Goal: Task Accomplishment & Management: Complete application form

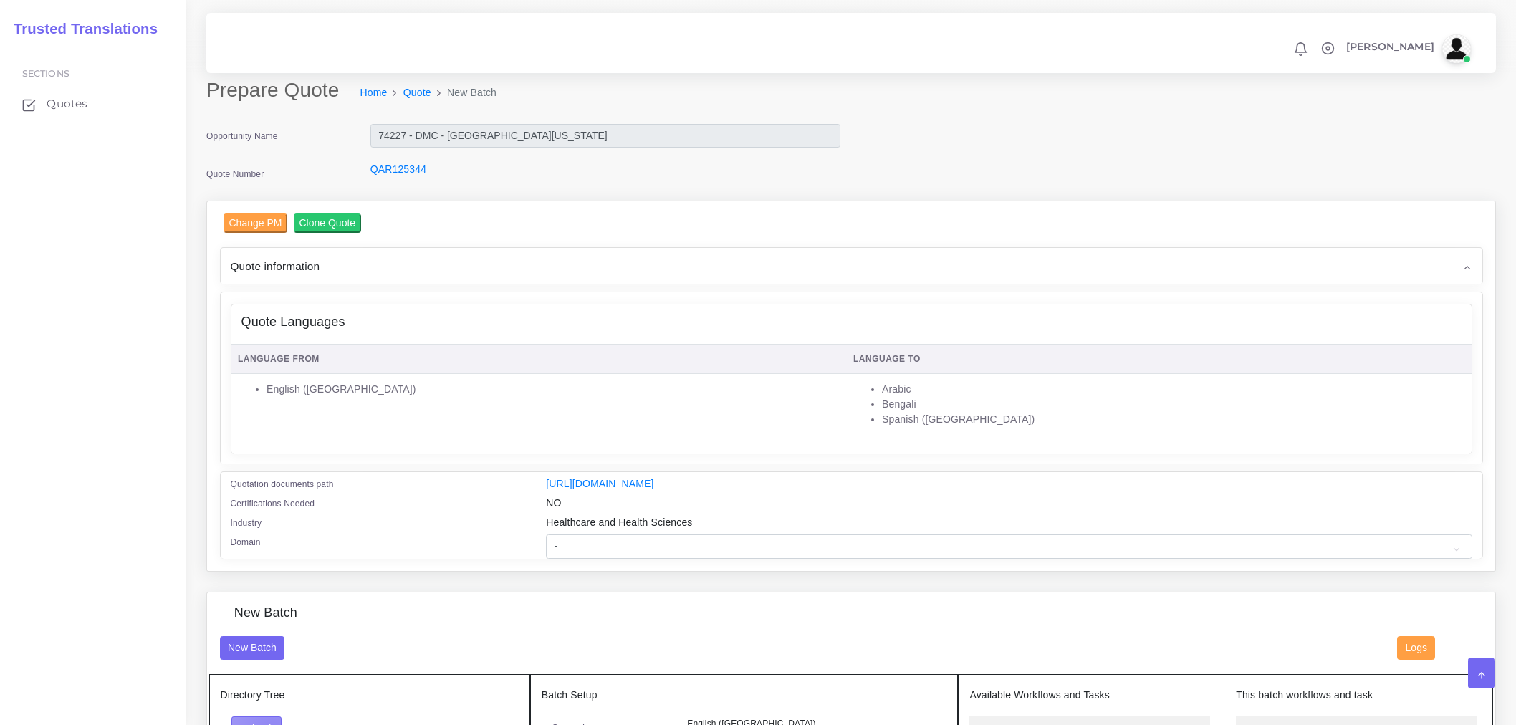
scroll to position [318, 0]
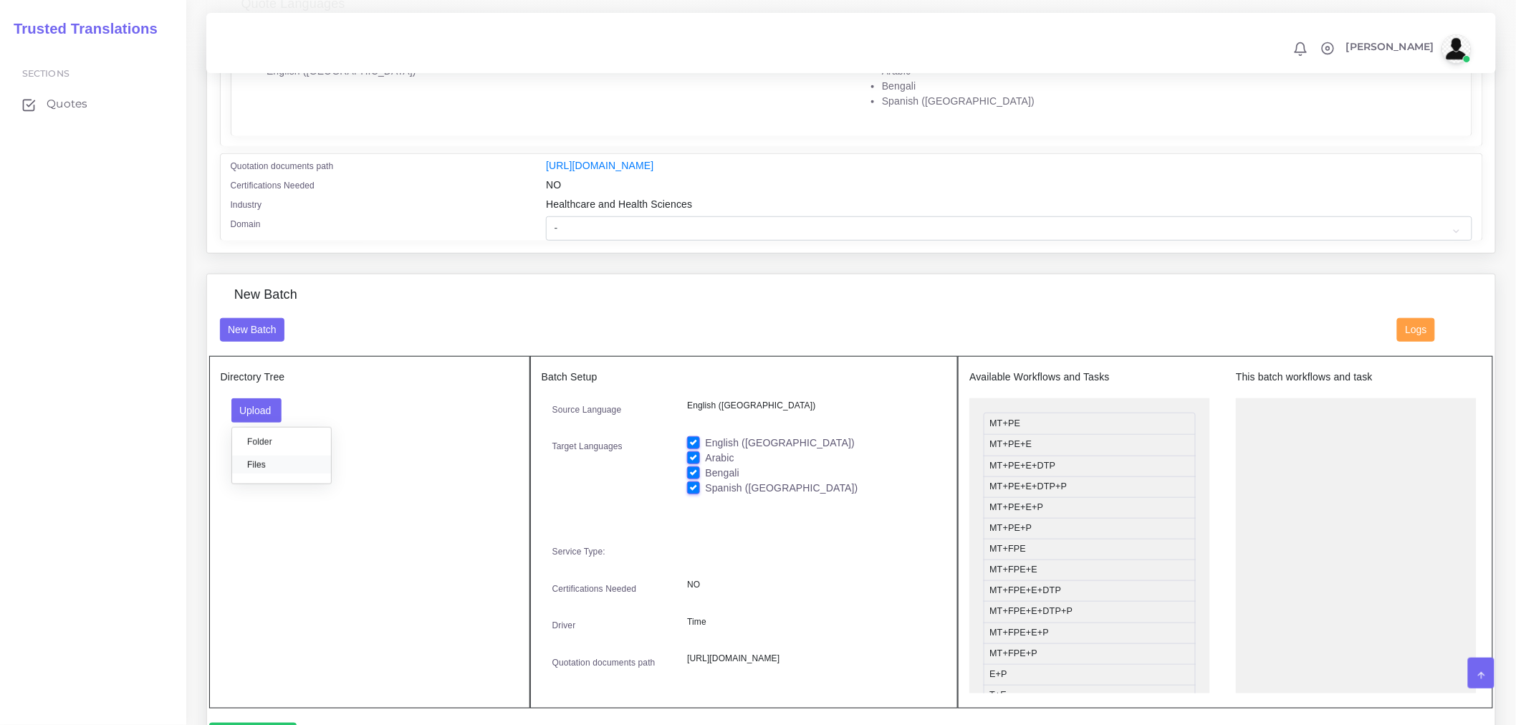
click at [280, 471] on label "Files" at bounding box center [281, 465] width 99 height 18
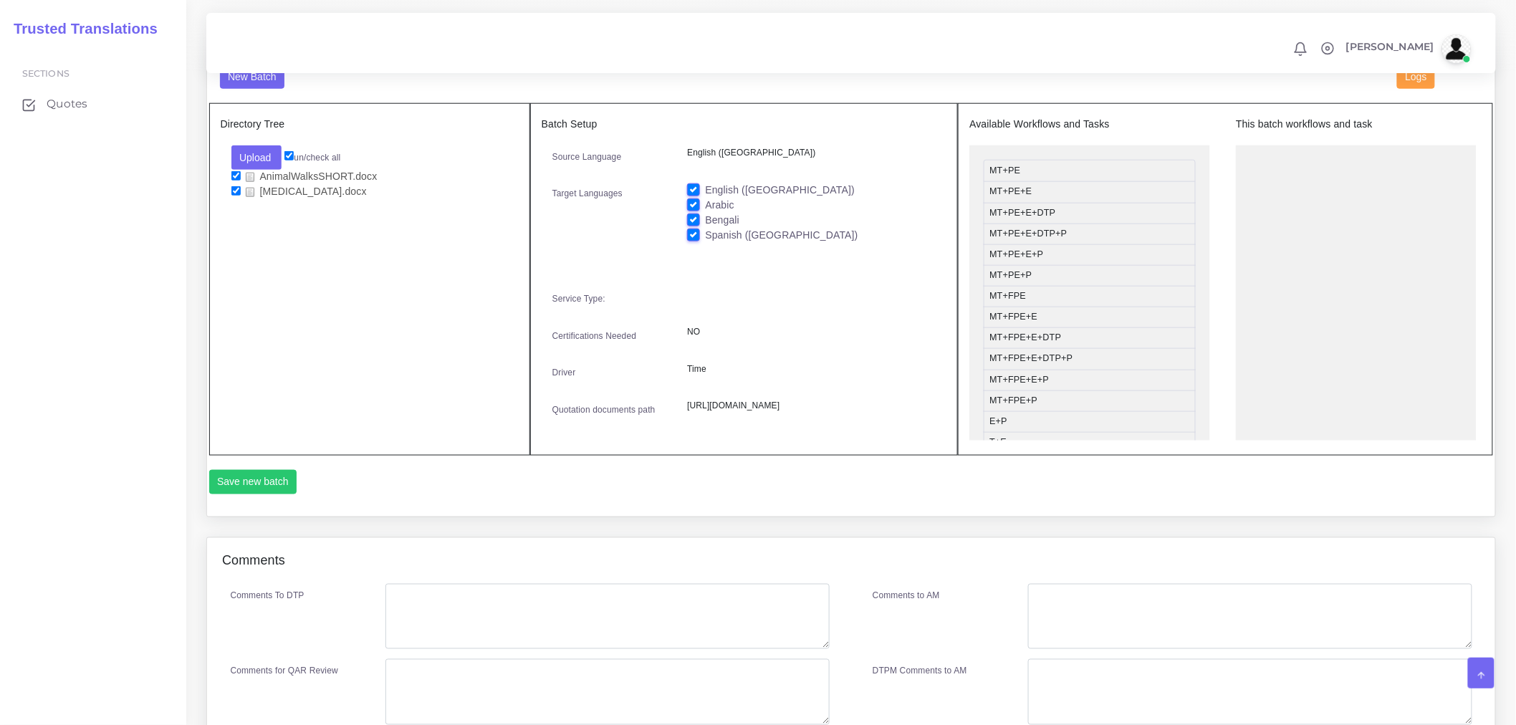
scroll to position [636, 0]
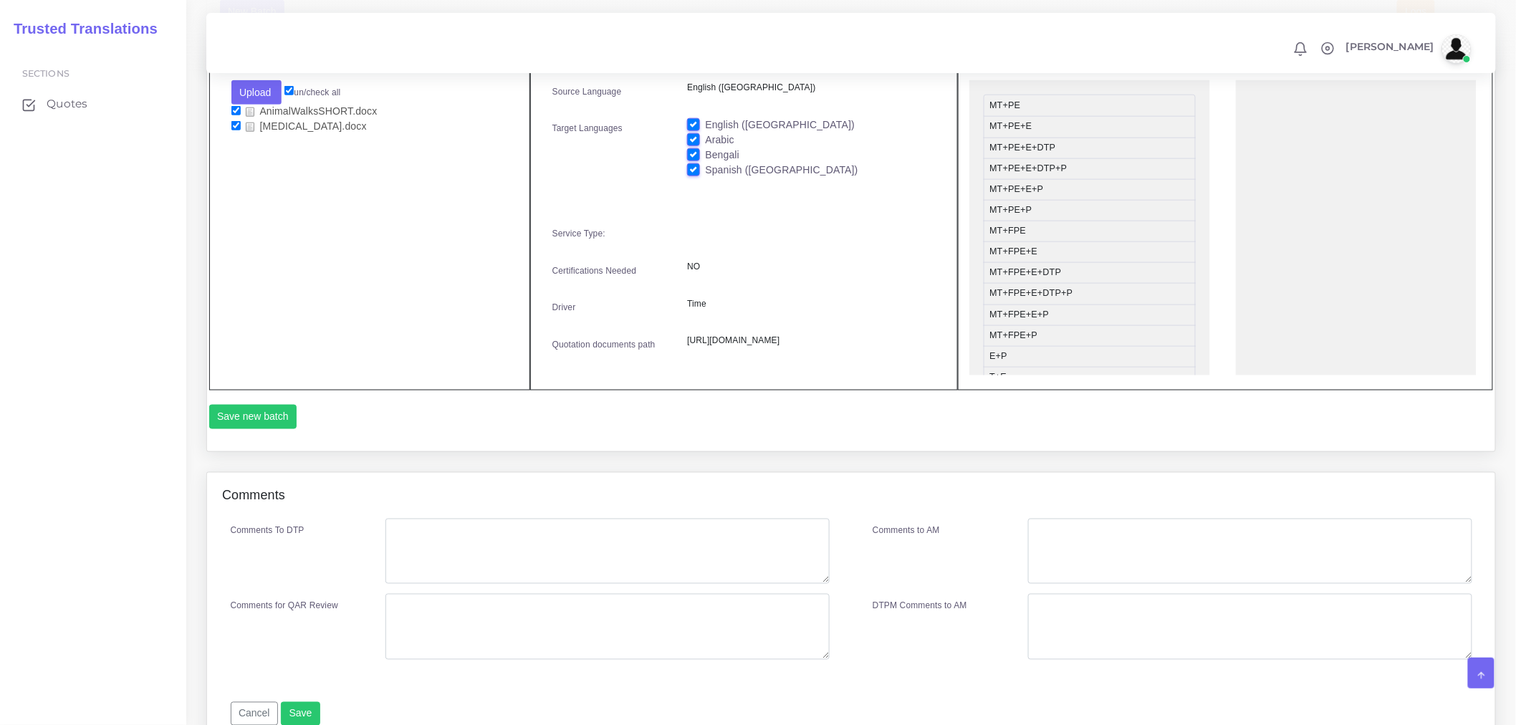
click at [705, 132] on label "English ([GEOGRAPHIC_DATA])" at bounding box center [780, 124] width 150 height 15
click at [693, 130] on input "English ([GEOGRAPHIC_DATA])" at bounding box center [693, 123] width 13 height 13
checkbox input "false"
click at [705, 148] on label "Arabic" at bounding box center [719, 140] width 29 height 15
click at [693, 145] on input "Arabic" at bounding box center [693, 139] width 13 height 13
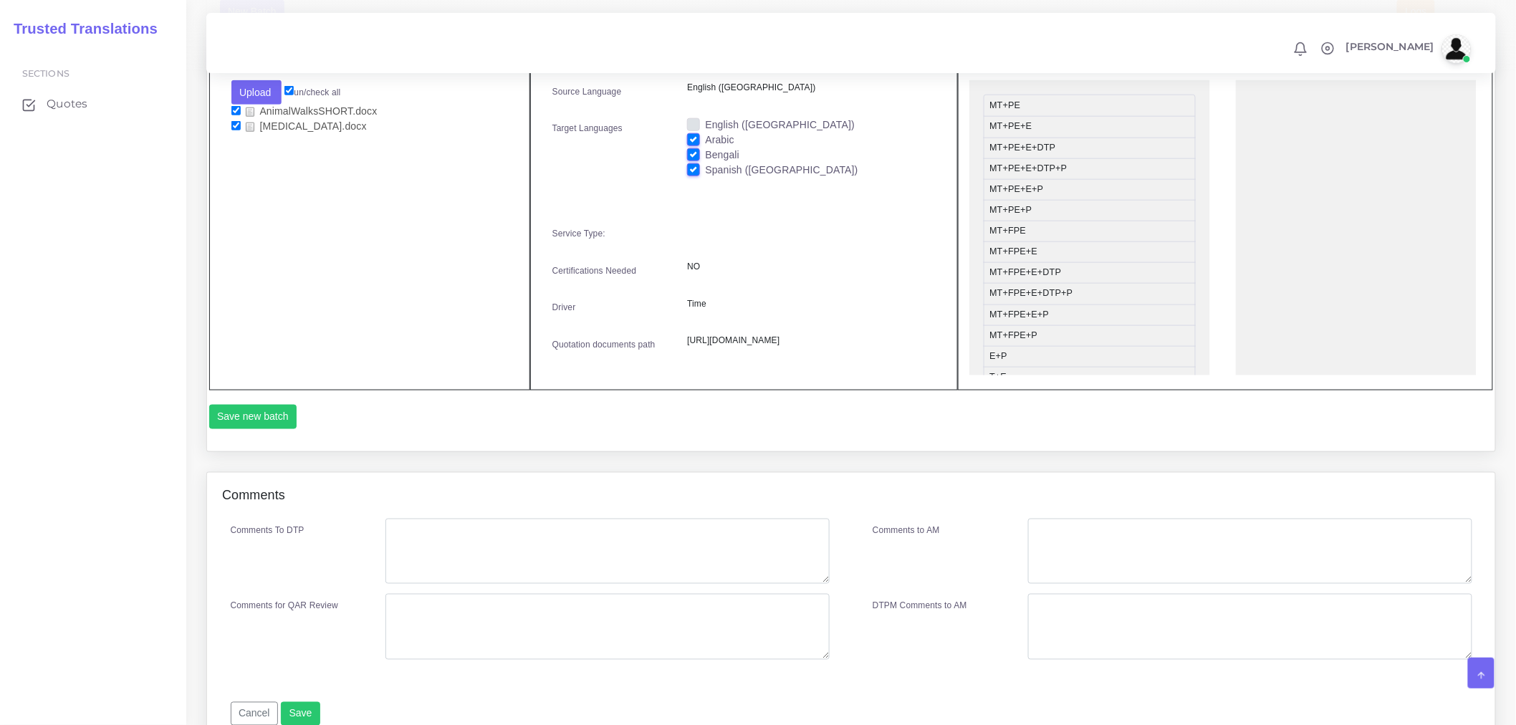
checkbox input "false"
click at [705, 163] on label "Bengali" at bounding box center [722, 155] width 34 height 15
click at [697, 160] on input "Bengali" at bounding box center [693, 154] width 13 height 13
checkbox input "false"
click at [705, 178] on label "Spanish ([GEOGRAPHIC_DATA])" at bounding box center [781, 170] width 153 height 15
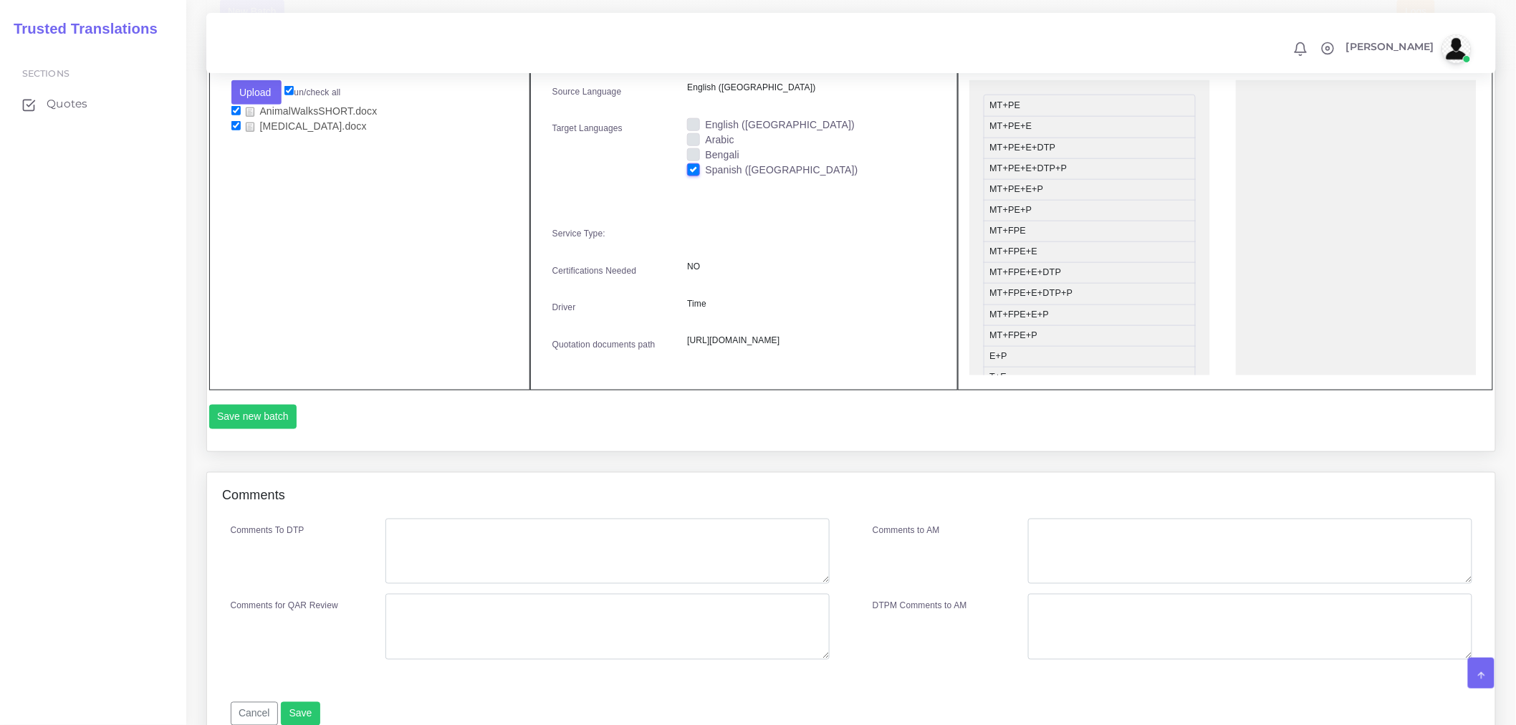
click at [696, 175] on input "Spanish ([GEOGRAPHIC_DATA])" at bounding box center [693, 169] width 13 height 13
checkbox input "false"
click at [705, 148] on label "Arabic" at bounding box center [719, 140] width 29 height 15
click at [698, 145] on input "Arabic" at bounding box center [693, 139] width 13 height 13
checkbox input "true"
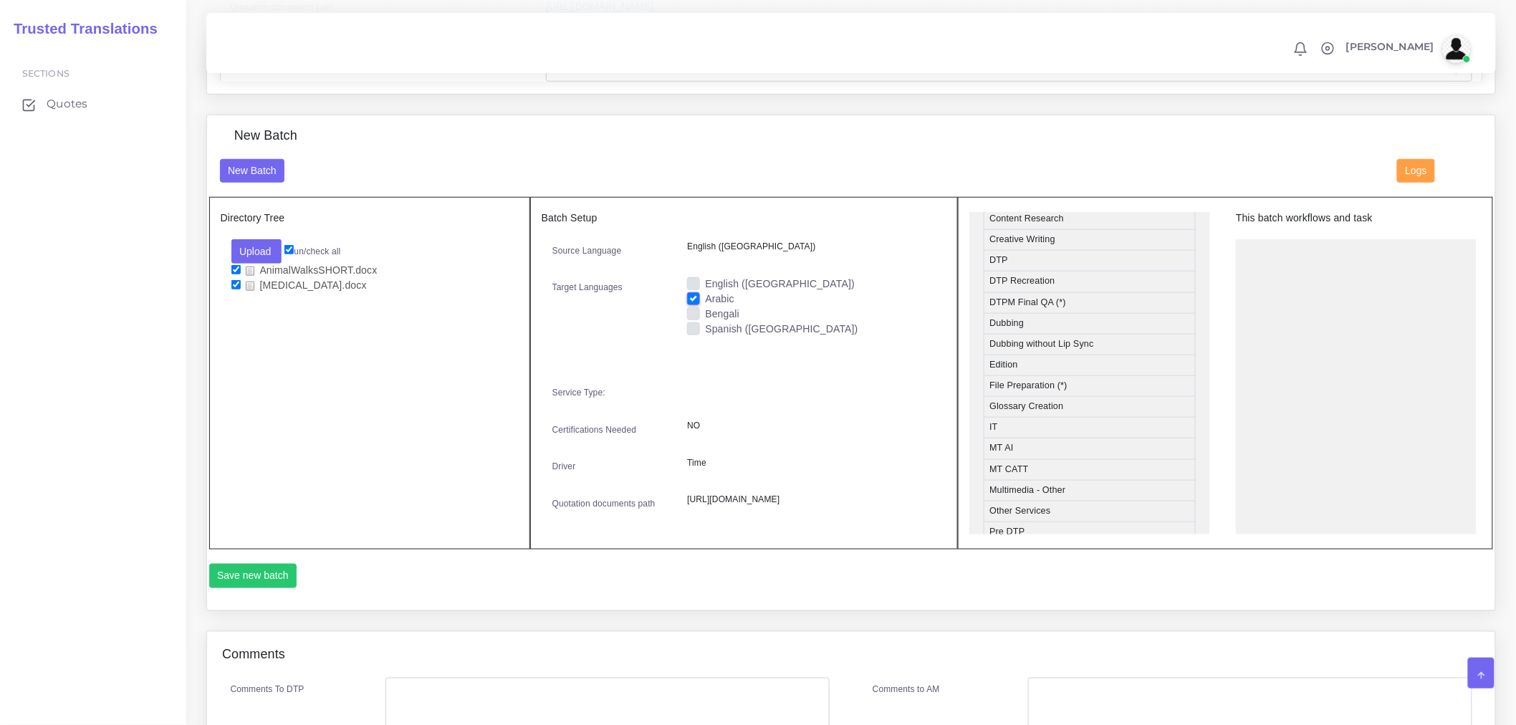
scroll to position [477, 0]
drag, startPoint x: 1011, startPoint y: 321, endPoint x: 1268, endPoint y: 281, distance: 259.6
drag, startPoint x: 1032, startPoint y: 344, endPoint x: 1315, endPoint y: 314, distance: 284.5
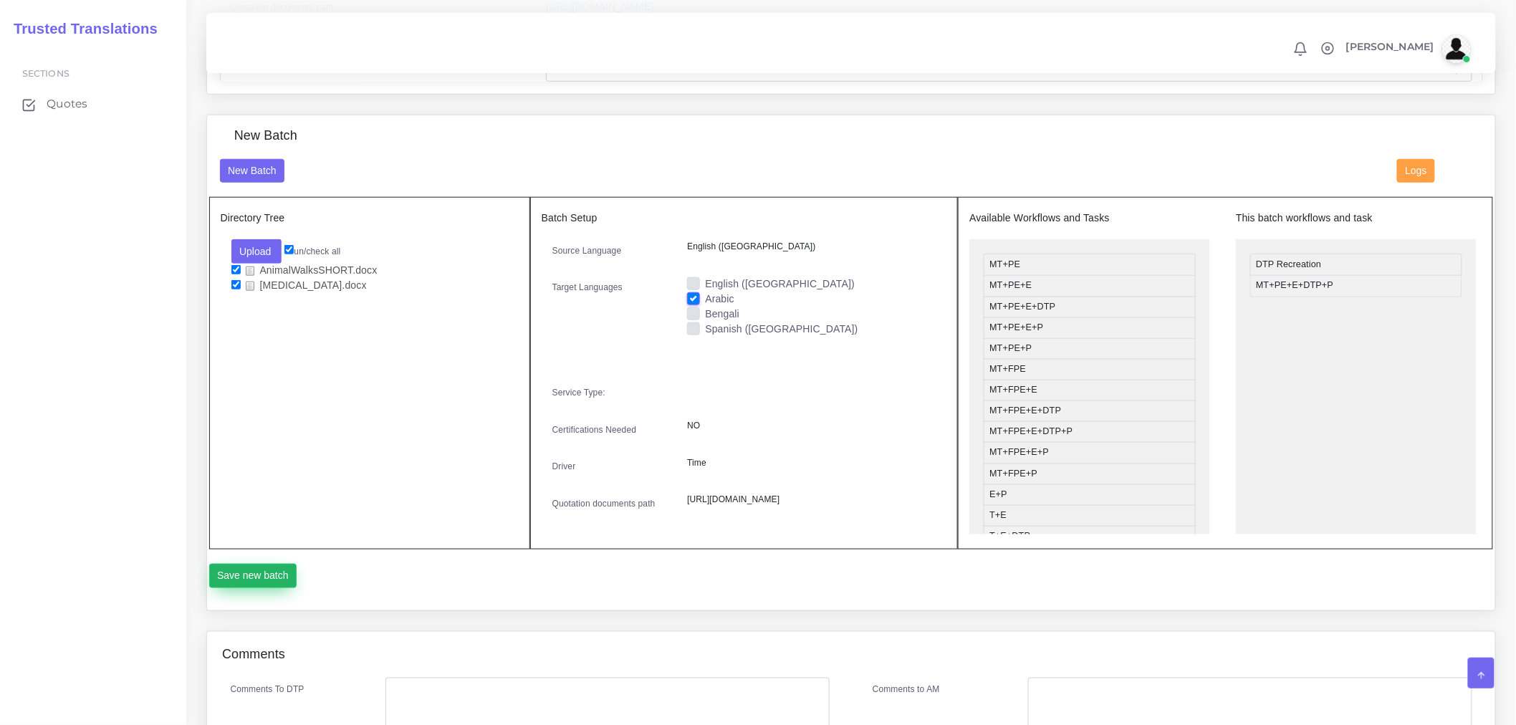
click at [268, 588] on button "Save new batch" at bounding box center [253, 576] width 88 height 24
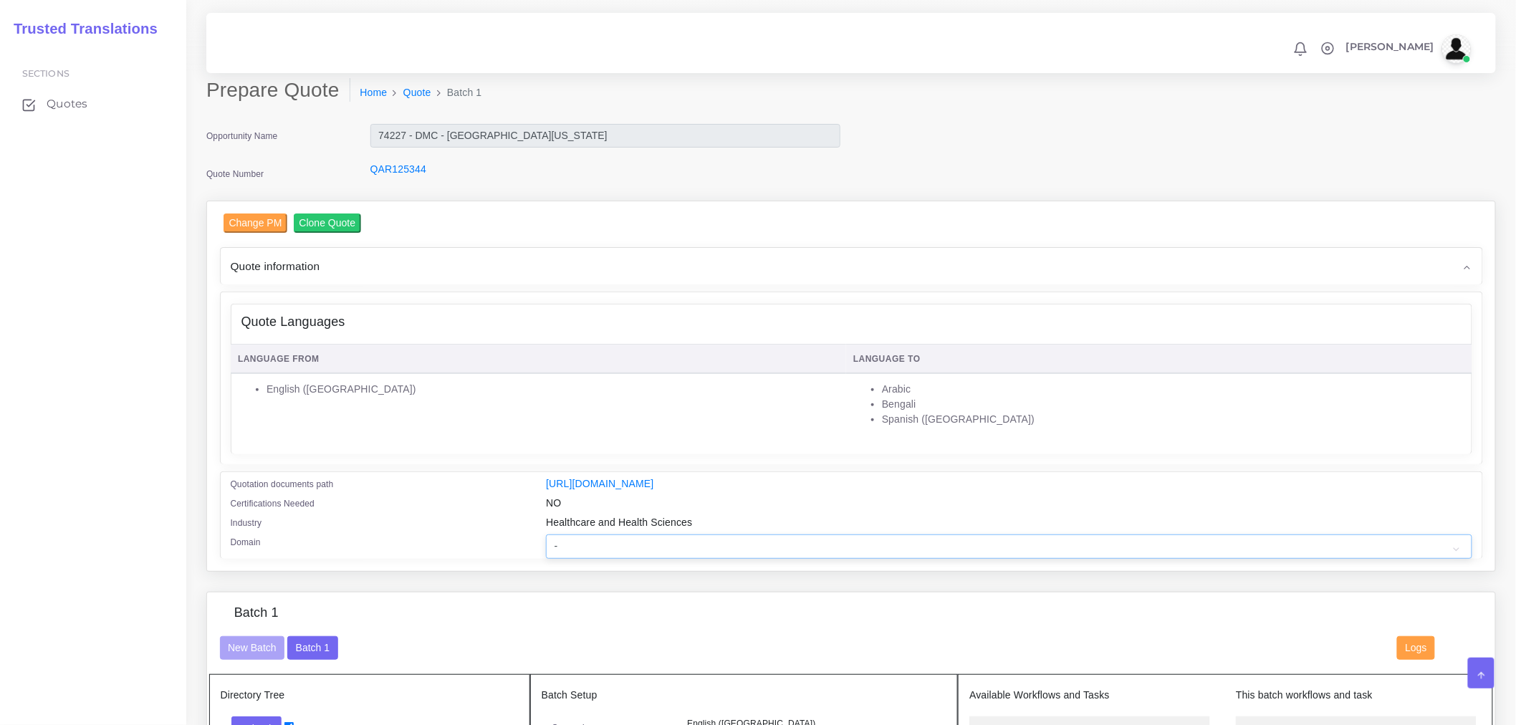
click at [599, 552] on select "- Advertising and Media Agriculture, Forestry and Fishing Architecture, Buildin…" at bounding box center [1008, 546] width 925 height 24
select select "Healthcare and Health Sciences"
click at [546, 544] on select "- Advertising and Media Agriculture, Forestry and Fishing Architecture, Buildin…" at bounding box center [1008, 546] width 925 height 24
click at [460, 545] on div "Domain" at bounding box center [378, 546] width 316 height 24
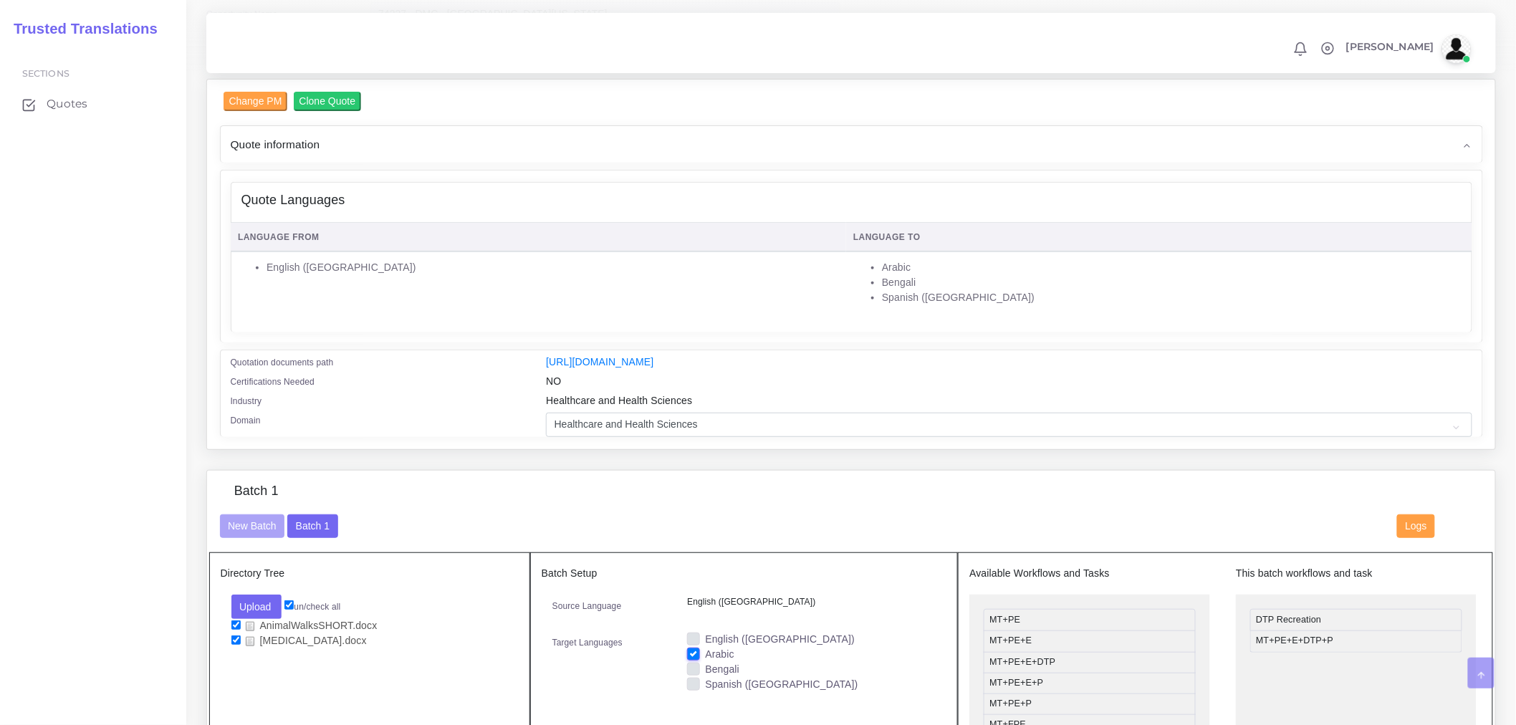
scroll to position [318, 0]
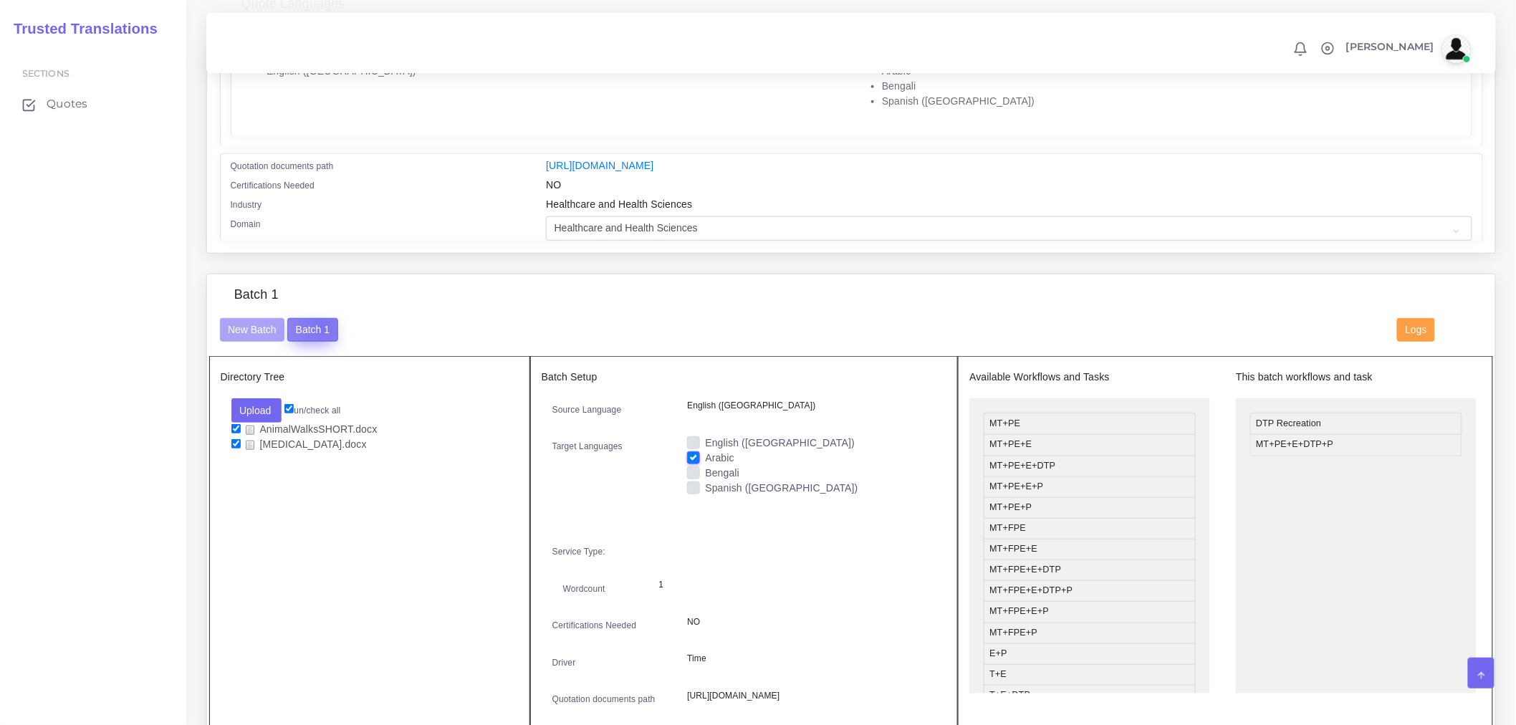
click at [321, 333] on button "Batch 1" at bounding box center [312, 330] width 50 height 24
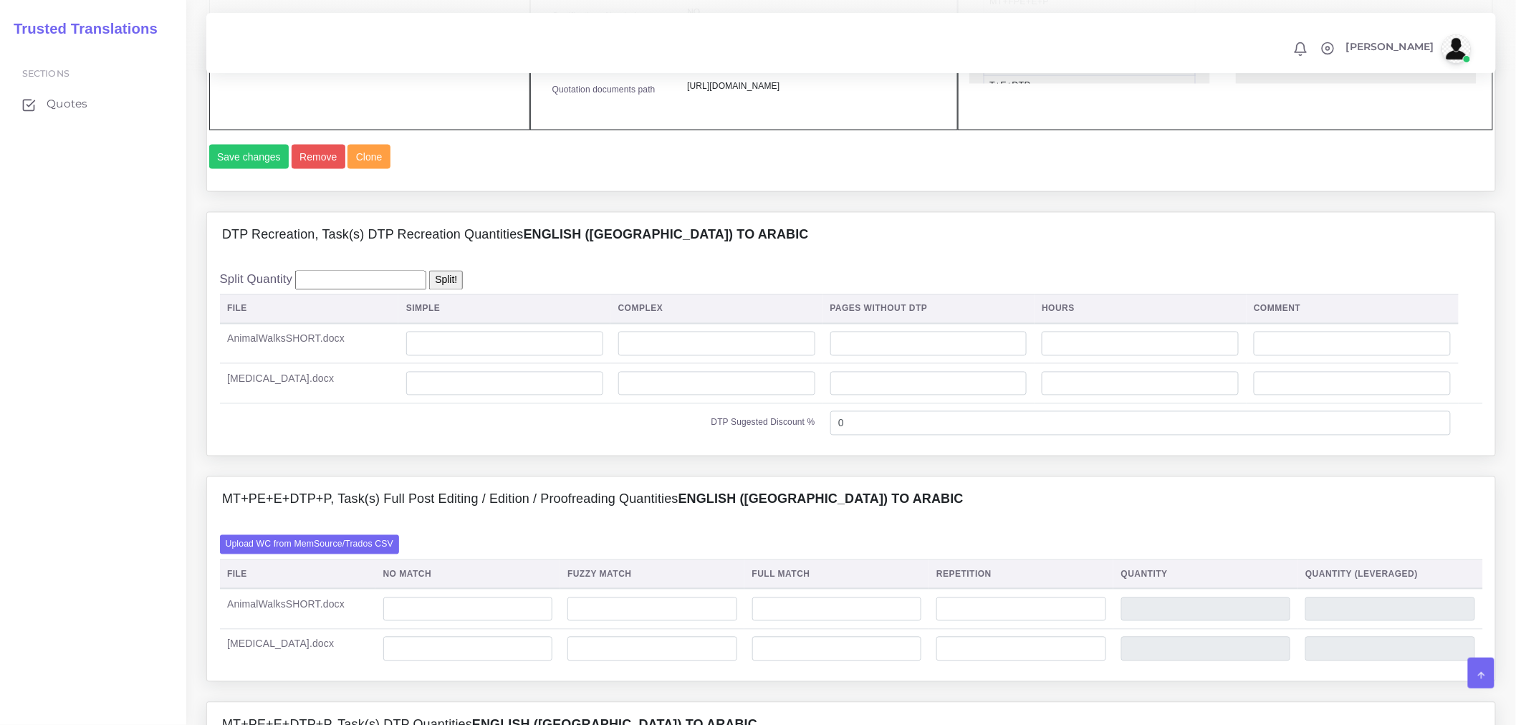
scroll to position [955, 0]
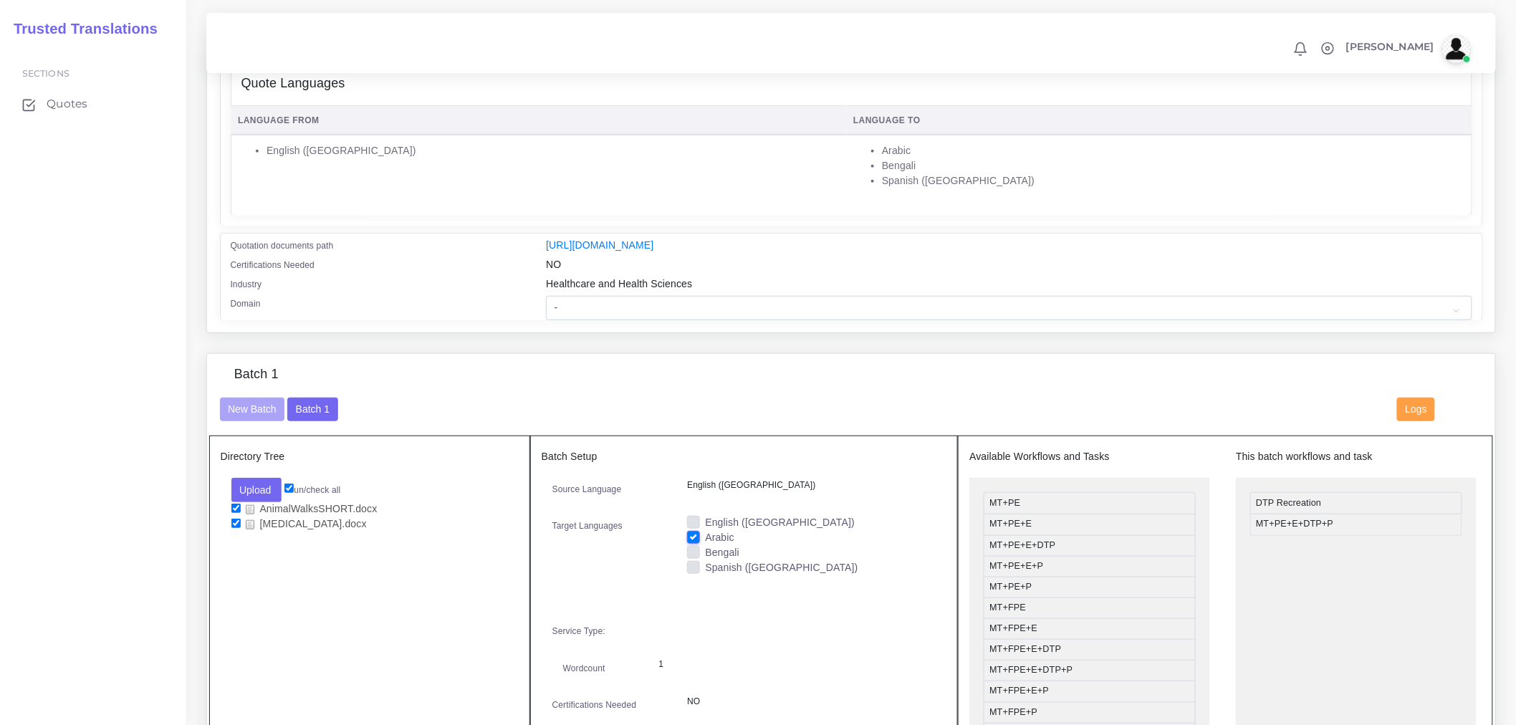
click at [511, 397] on div "Batch 1" at bounding box center [851, 382] width 1284 height 31
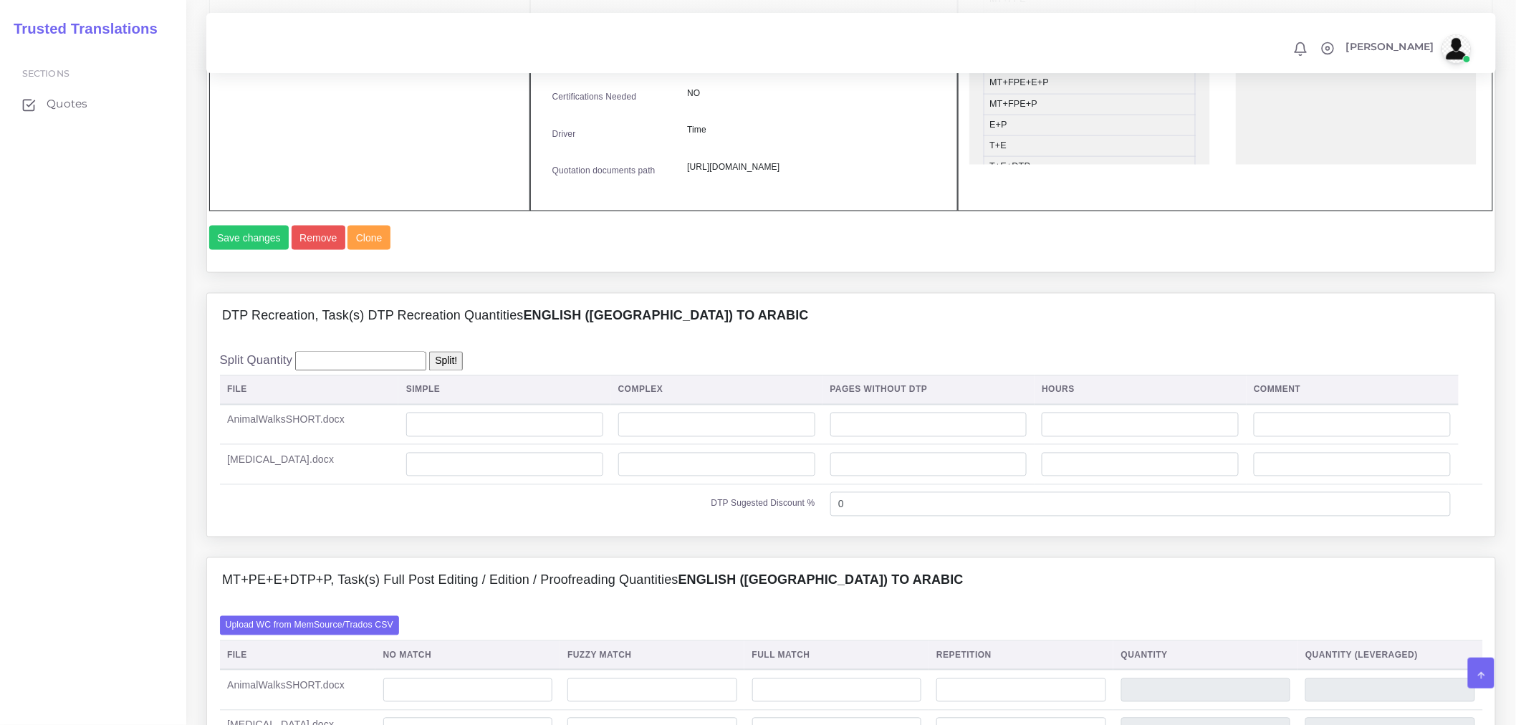
scroll to position [955, 0]
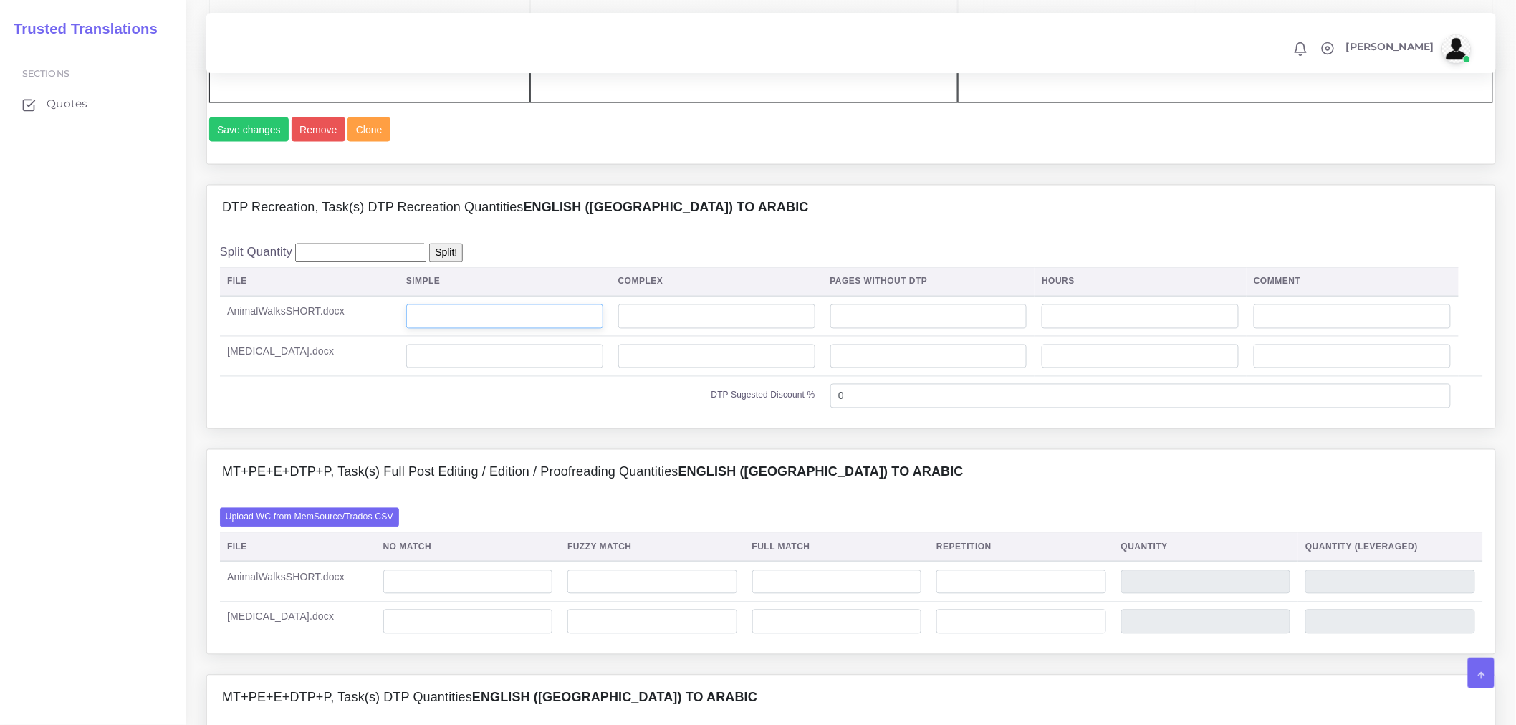
click at [481, 329] on input "number" at bounding box center [504, 316] width 197 height 24
type input "1"
click at [504, 369] on input "number" at bounding box center [504, 357] width 197 height 24
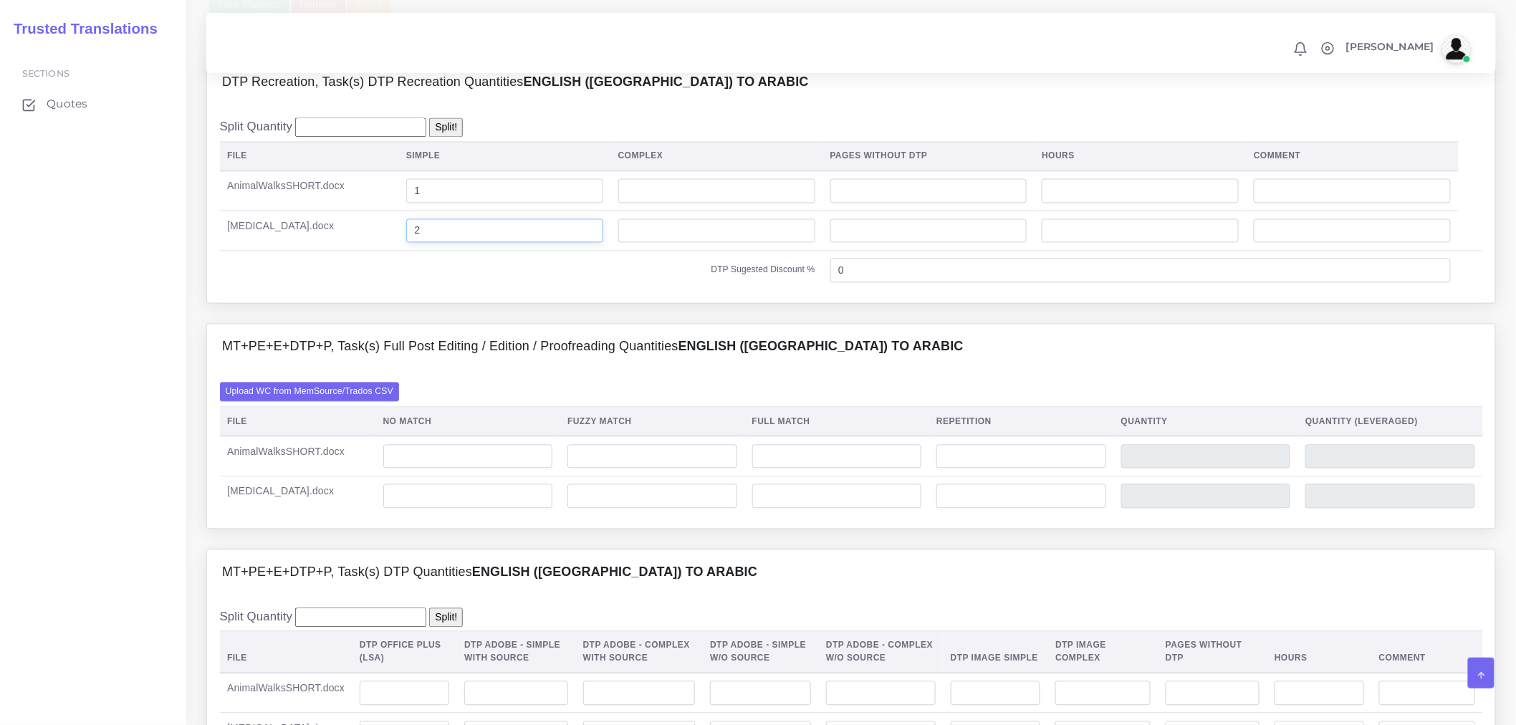
scroll to position [1193, 0]
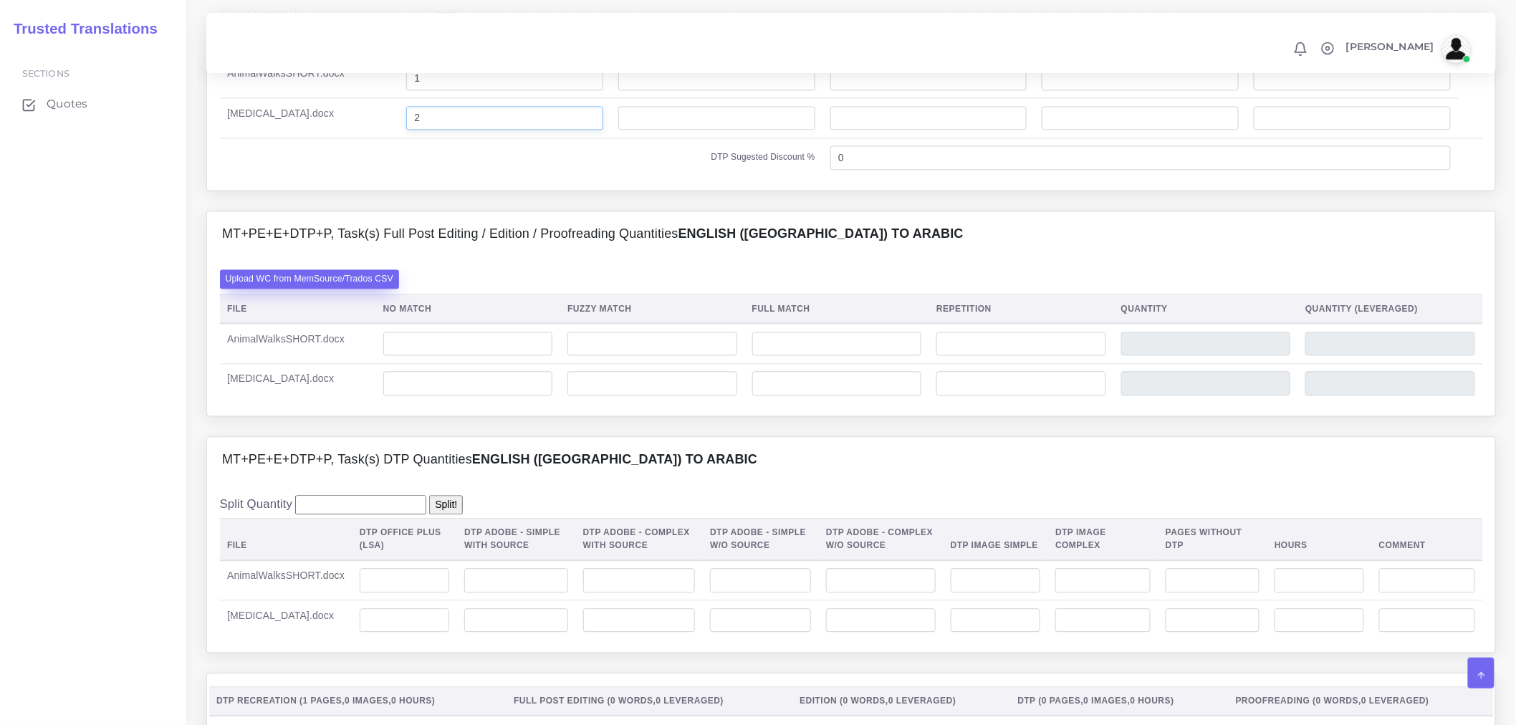
type input "2"
click at [350, 289] on label "Upload WC from MemSource/Trados CSV" at bounding box center [310, 278] width 180 height 19
click at [0, 0] on input "Upload WC from MemSource/Trados CSV" at bounding box center [0, 0] width 0 height 0
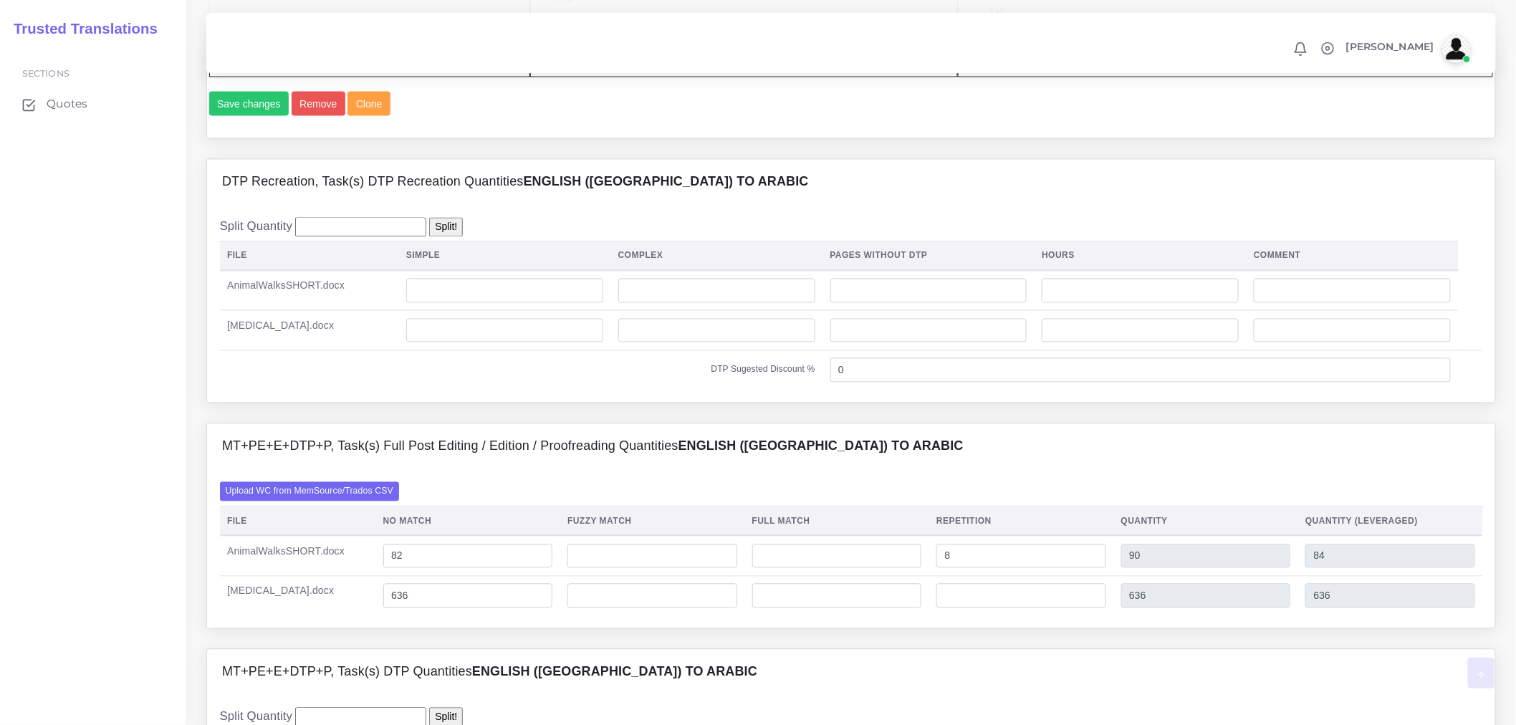
scroll to position [1193, 0]
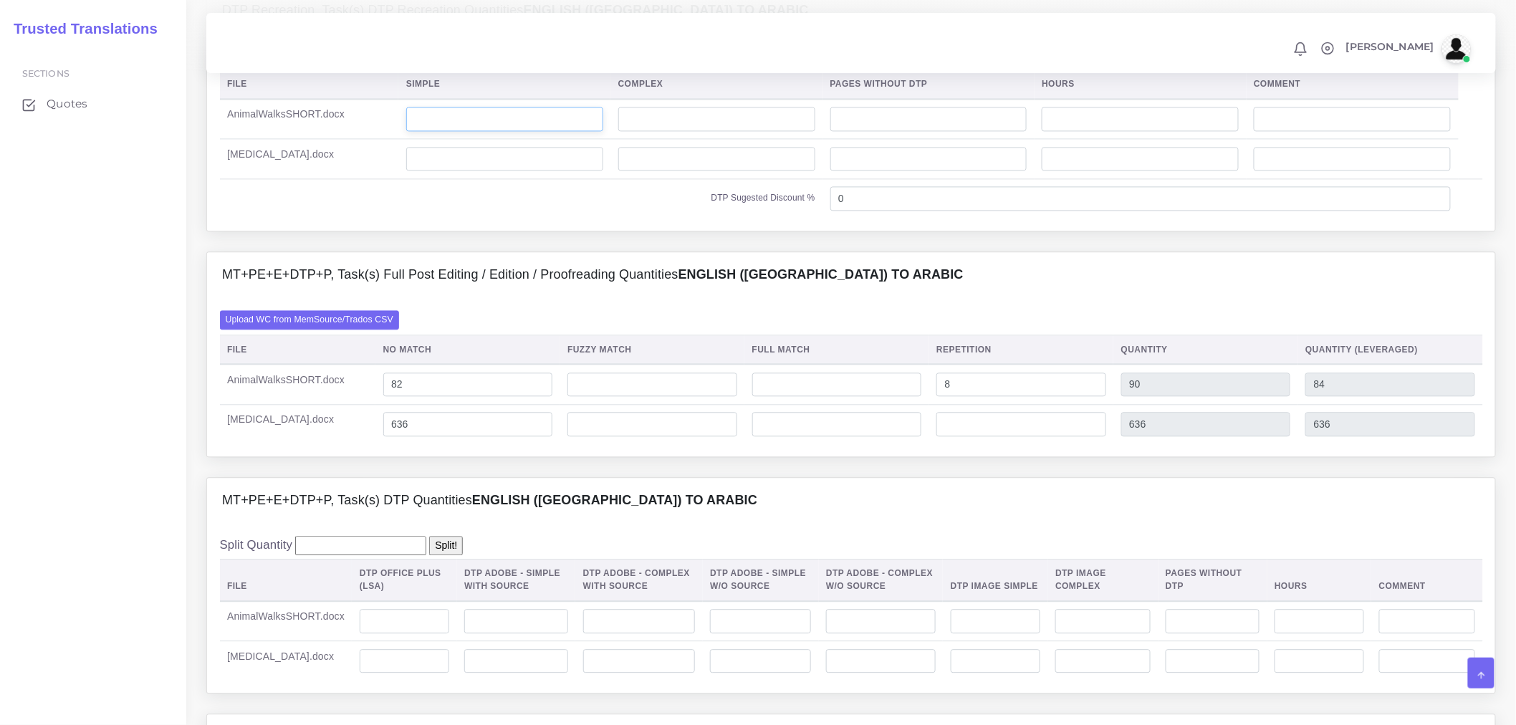
click at [562, 131] on input "number" at bounding box center [504, 119] width 197 height 24
type input "1"
click at [552, 171] on input "number" at bounding box center [504, 159] width 197 height 24
type input "2"
click at [622, 251] on div "DTP Recreation, Task(s) DTP Recreation Quantities English (US) TO Arabic Split …" at bounding box center [851, 119] width 1311 height 264
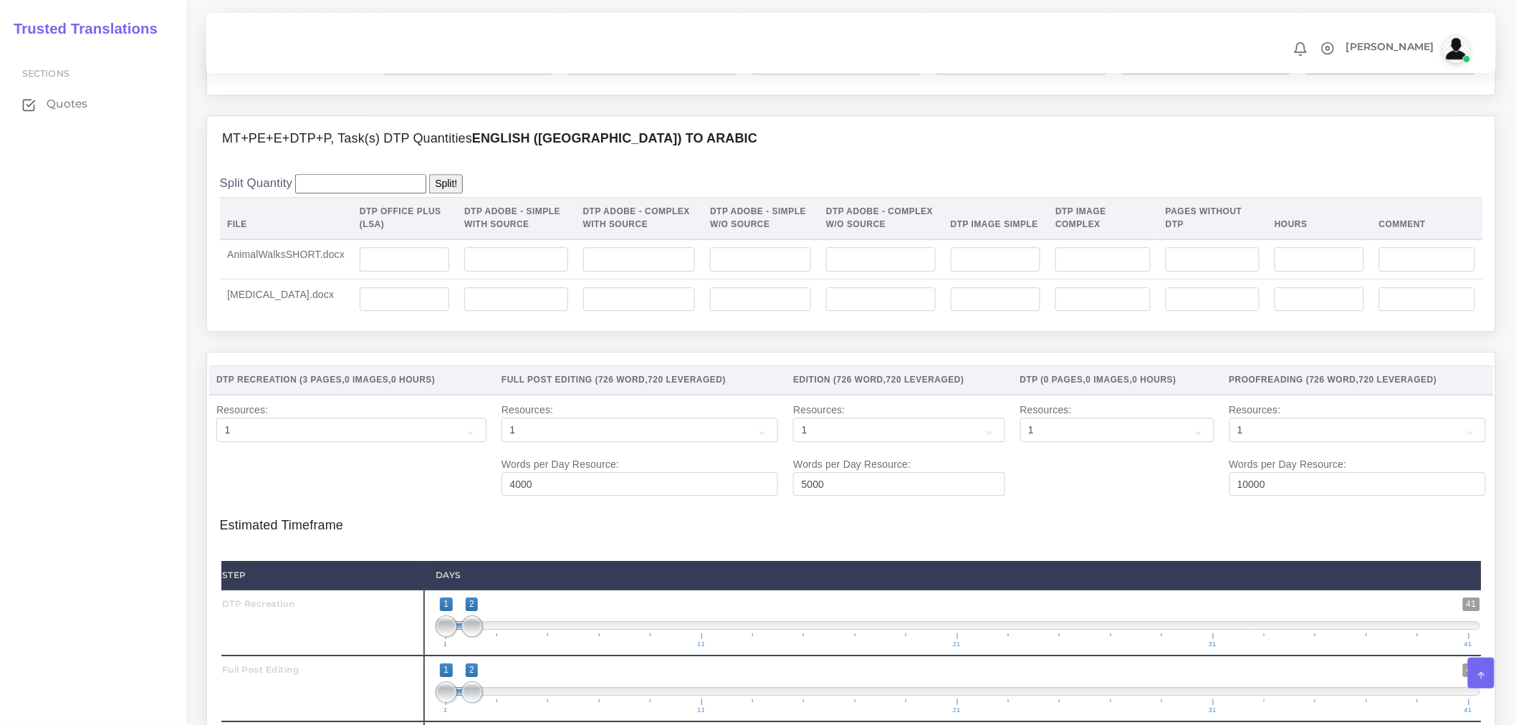
scroll to position [1671, 0]
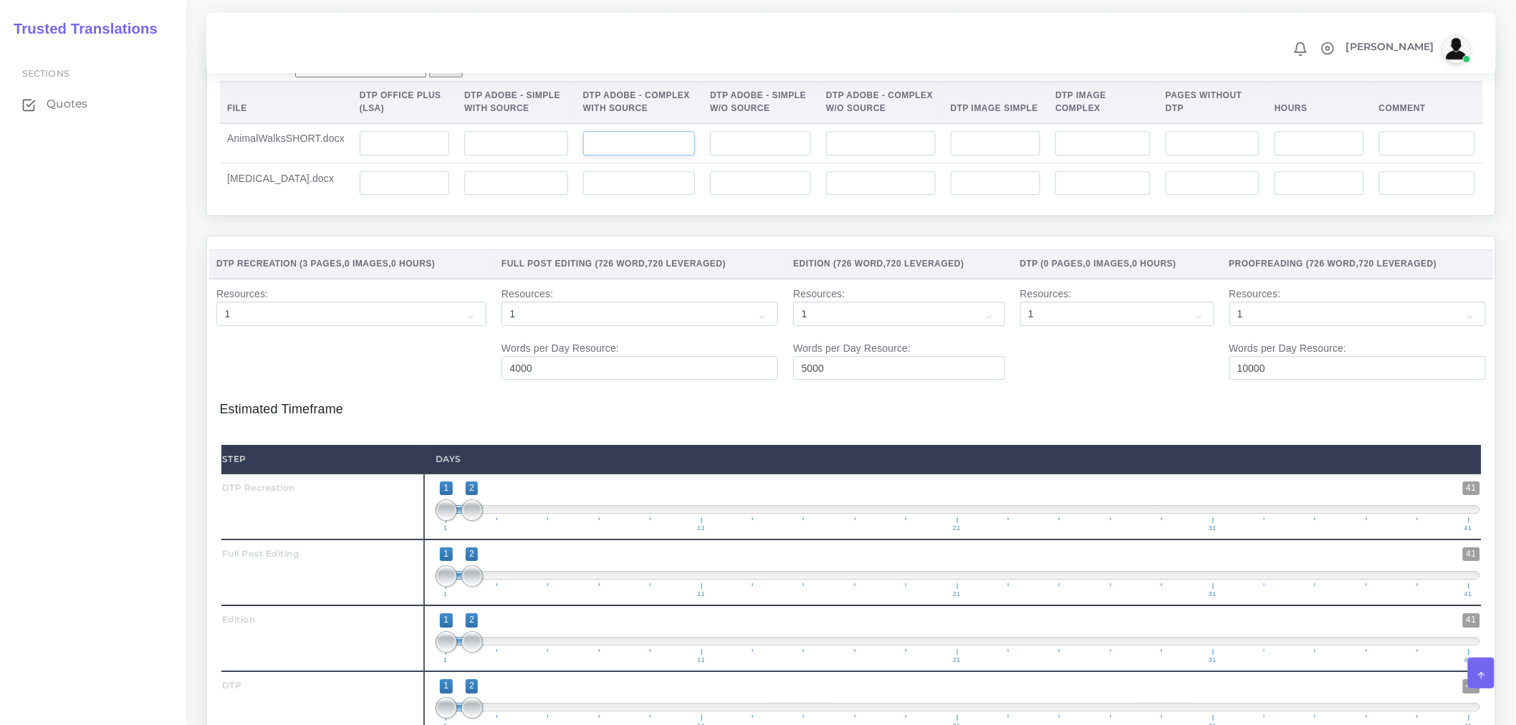
click at [648, 155] on input "number" at bounding box center [639, 143] width 112 height 24
type input "1"
click at [639, 196] on input "number" at bounding box center [639, 183] width 112 height 24
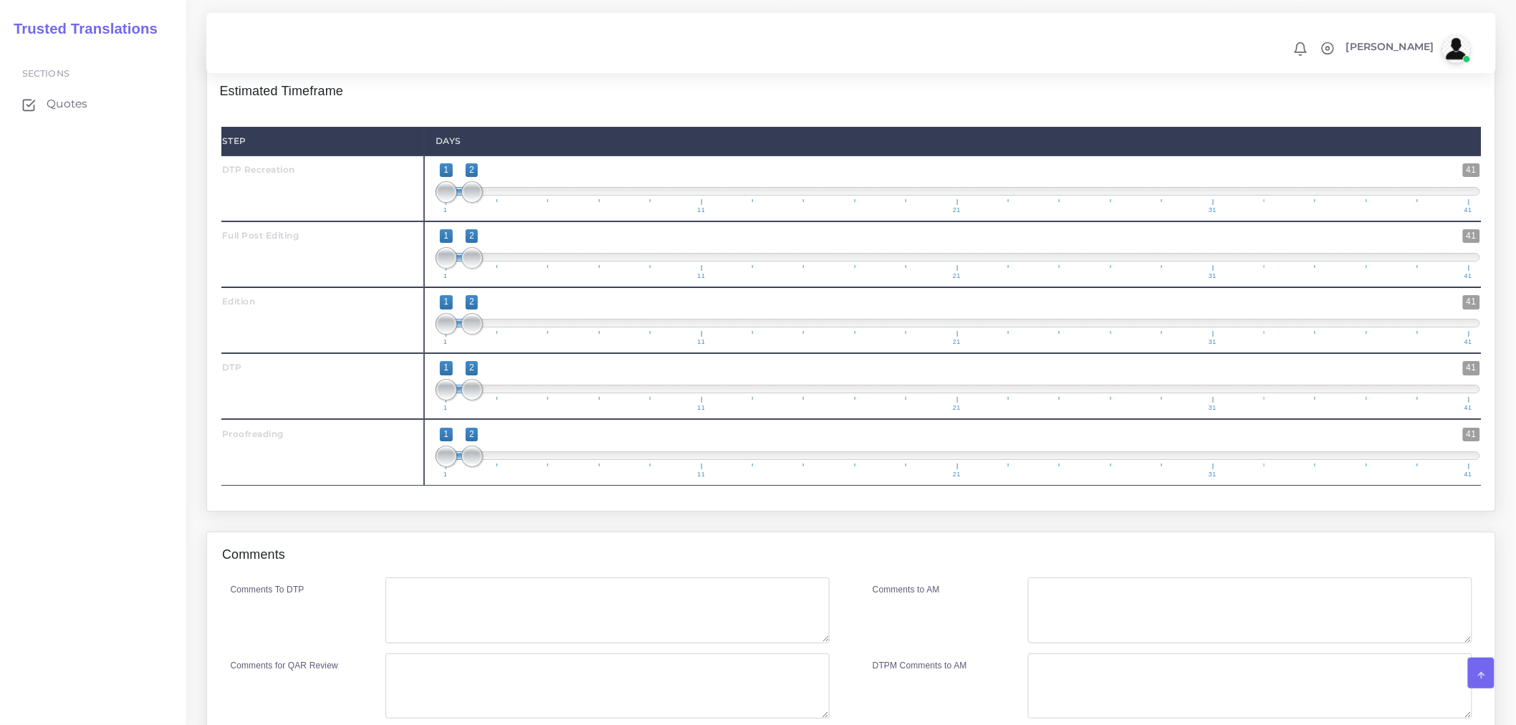
scroll to position [2167, 0]
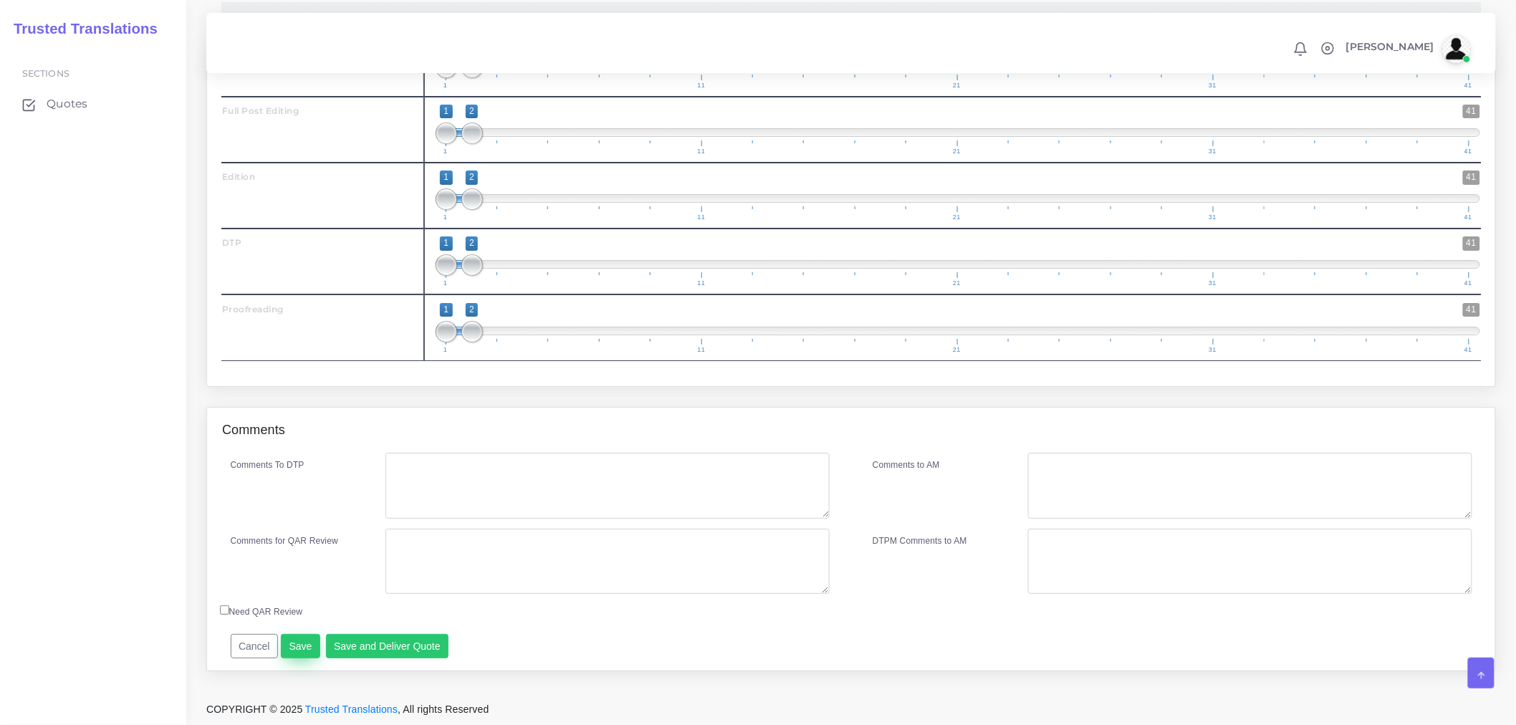
type input "2"
click at [290, 640] on button "Save" at bounding box center [300, 646] width 39 height 24
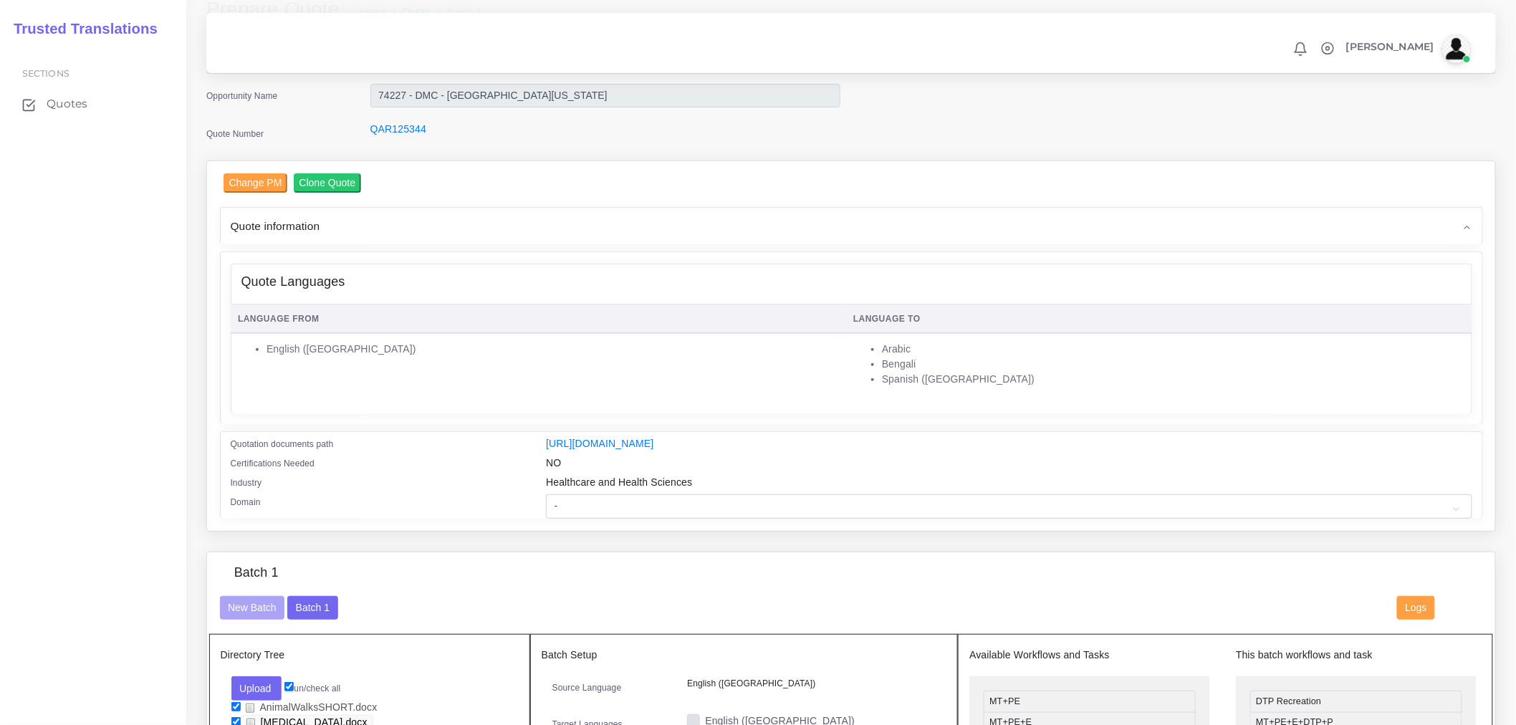
scroll to position [239, 0]
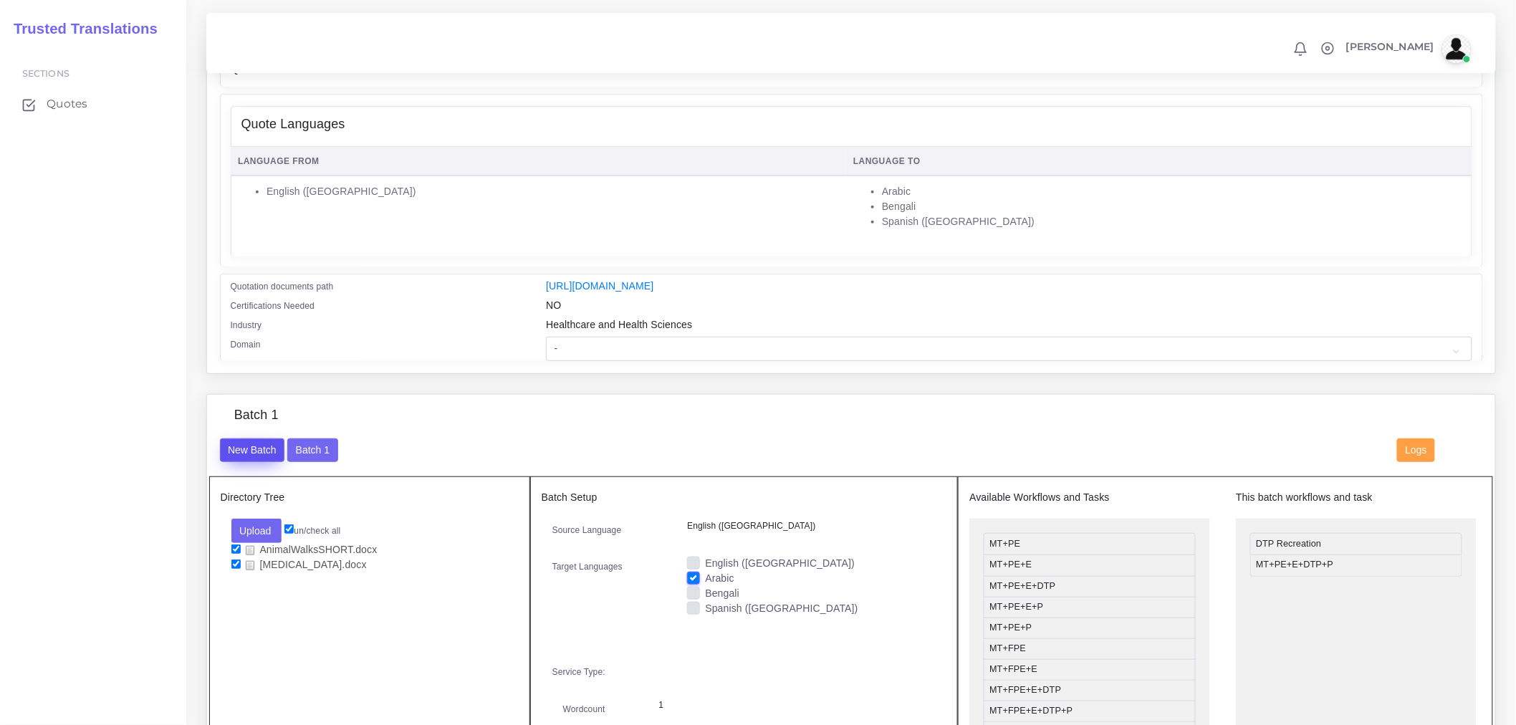
click at [244, 463] on button "New Batch" at bounding box center [252, 450] width 65 height 24
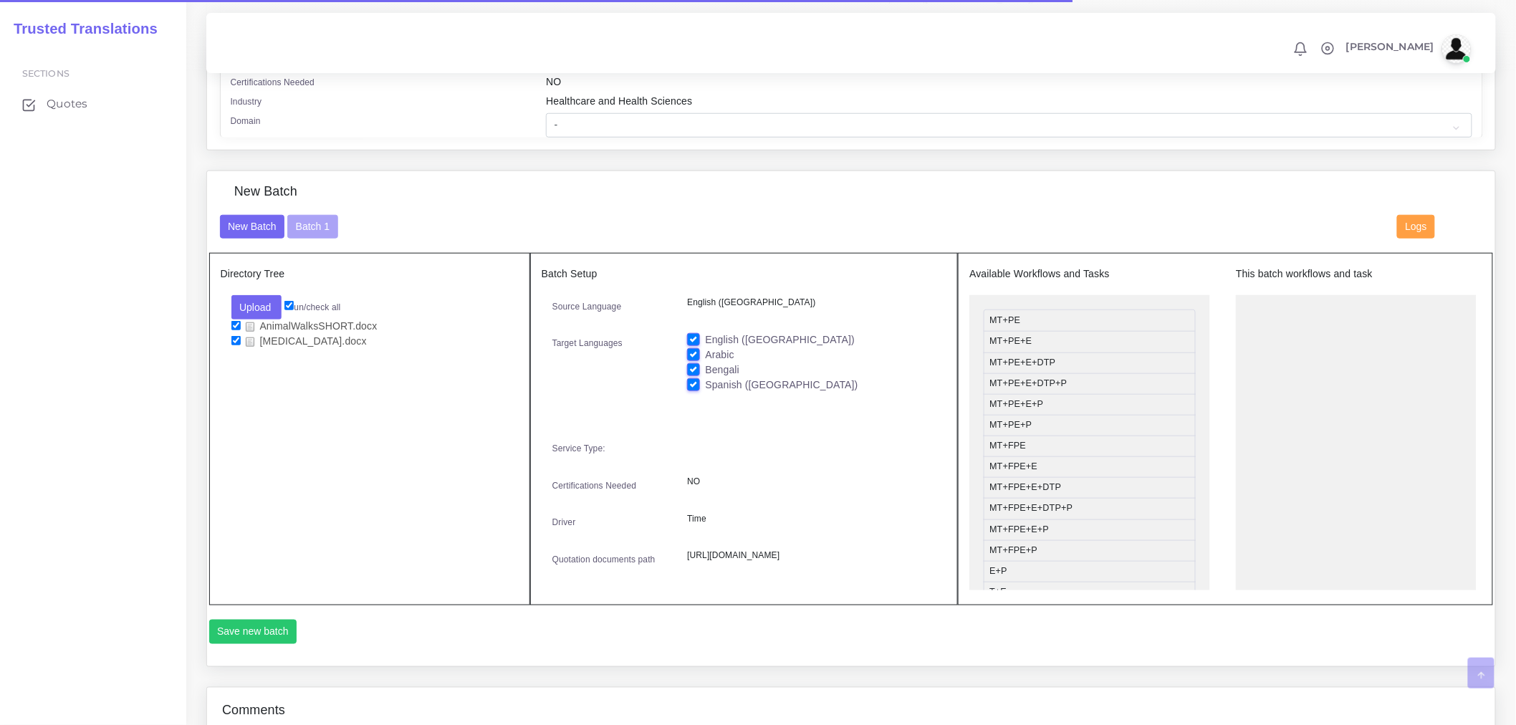
scroll to position [477, 0]
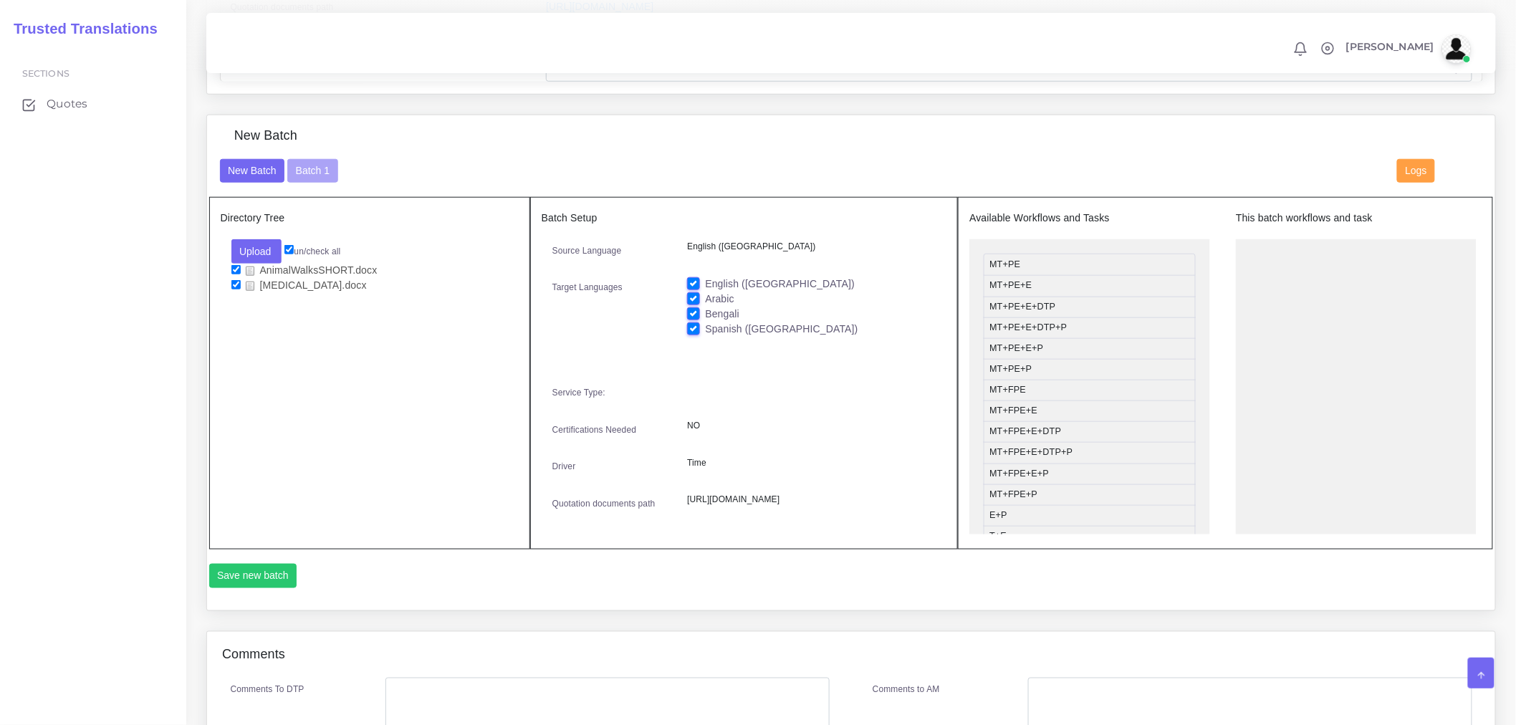
click at [705, 289] on label "English ([GEOGRAPHIC_DATA])" at bounding box center [780, 284] width 150 height 15
click at [697, 289] on input "English ([GEOGRAPHIC_DATA])" at bounding box center [693, 283] width 13 height 13
checkbox input "false"
click at [705, 305] on label "Arabic" at bounding box center [719, 299] width 29 height 15
click at [696, 304] on input "Arabic" at bounding box center [693, 298] width 13 height 13
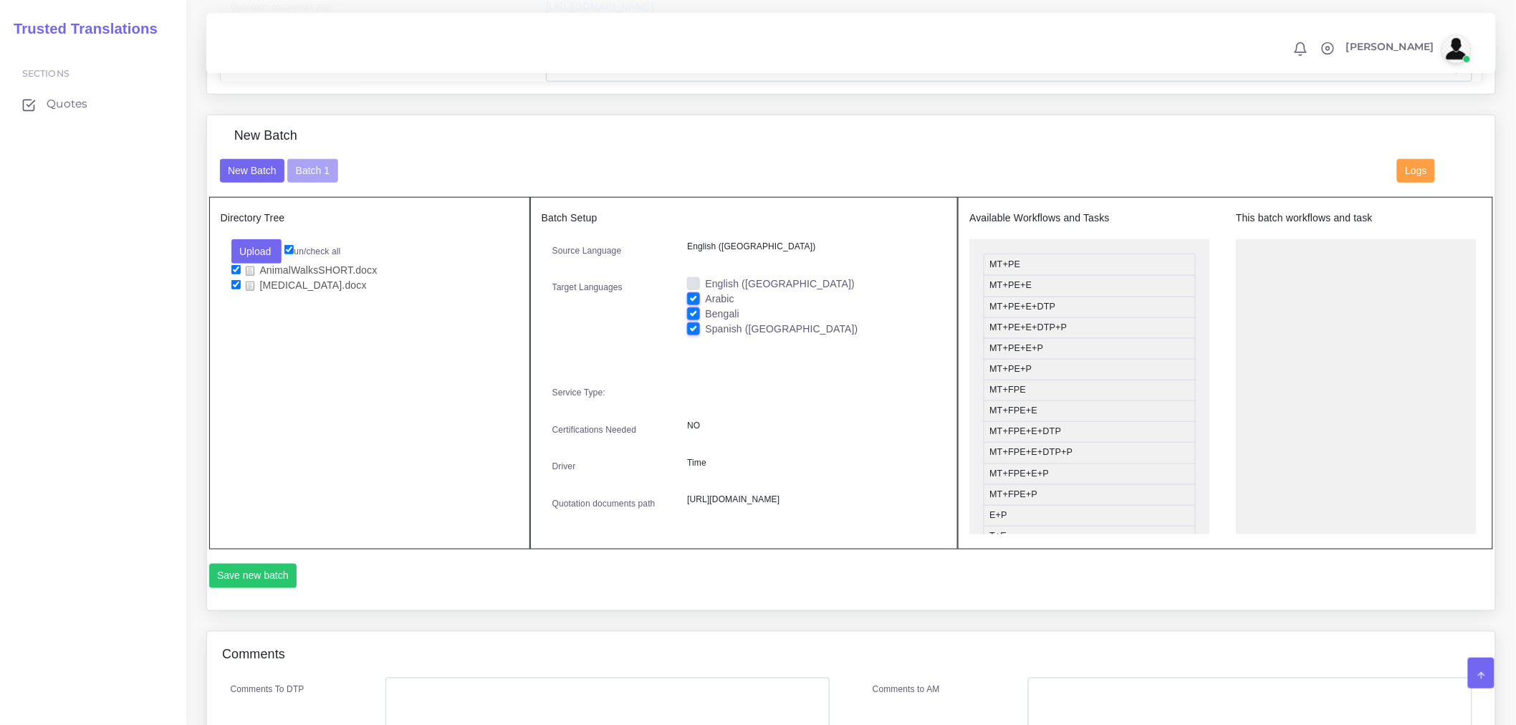
checkbox input "false"
drag, startPoint x: 1032, startPoint y: 337, endPoint x: 1280, endPoint y: 281, distance: 254.9
click at [271, 588] on button "Save new batch" at bounding box center [253, 576] width 88 height 24
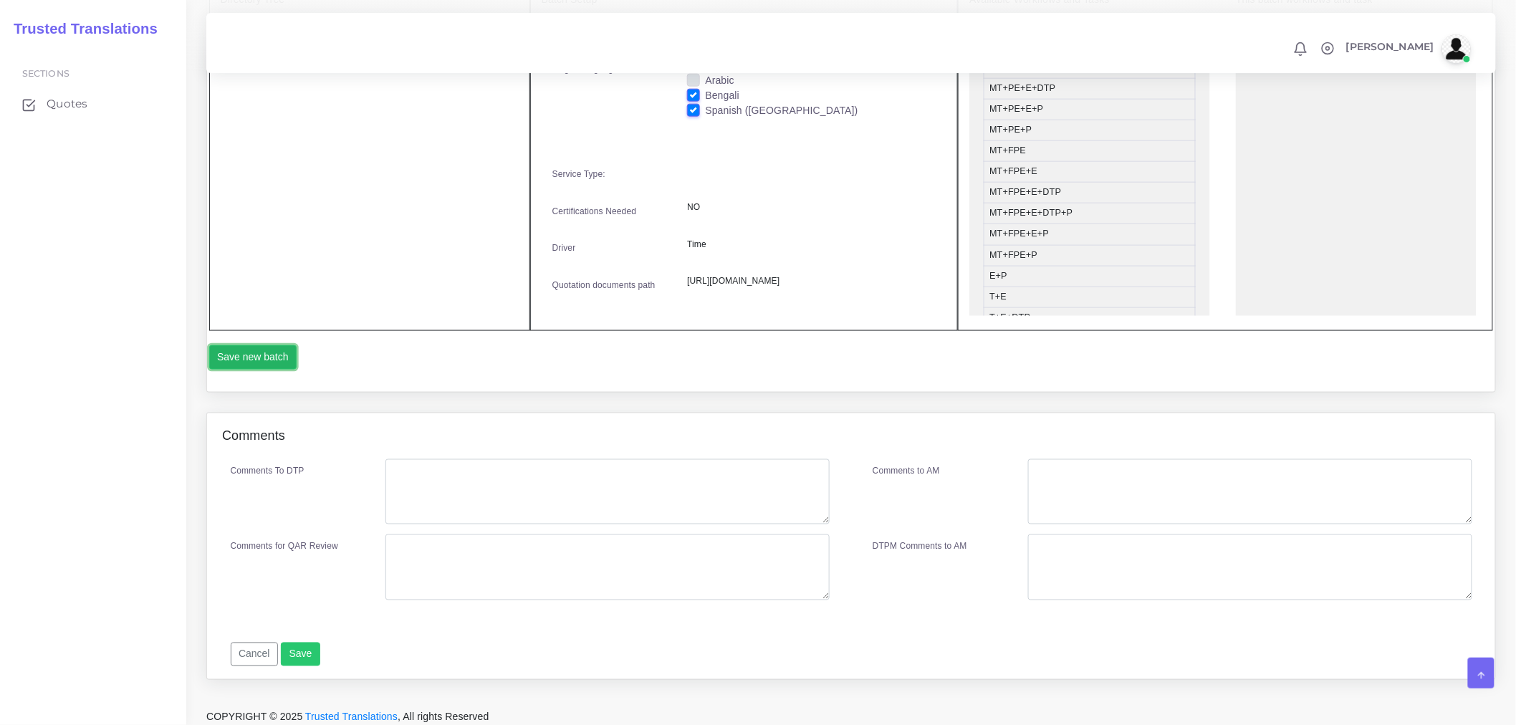
scroll to position [753, 0]
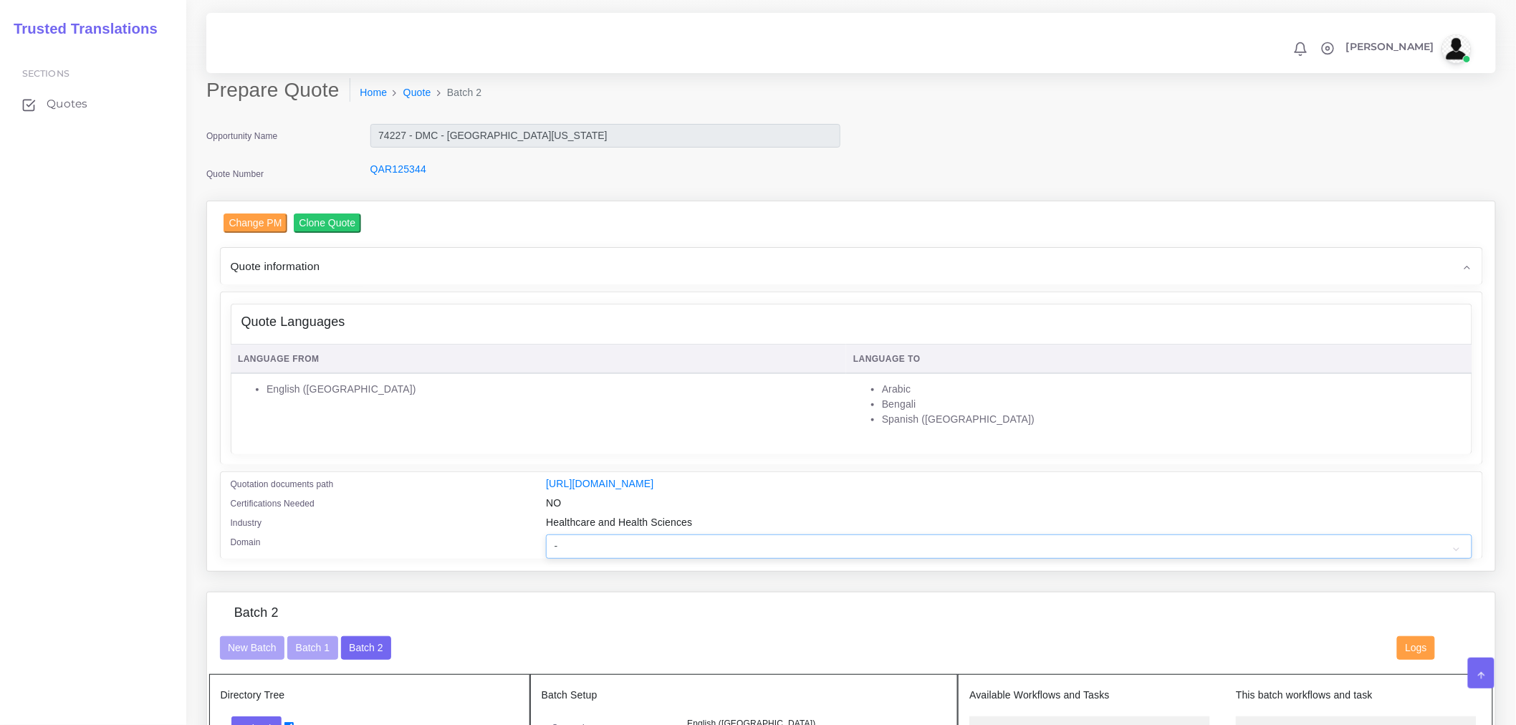
click at [713, 552] on select "- Advertising and Media Agriculture, Forestry and Fishing Architecture, Buildin…" at bounding box center [1008, 546] width 925 height 24
select select "Healthcare and Health Sciences"
click at [546, 544] on select "- Advertising and Media Agriculture, Forestry and Fishing Architecture, Buildin…" at bounding box center [1008, 546] width 925 height 24
click at [456, 461] on div "Quote Languages Language From Language To English (US)" at bounding box center [851, 378] width 1261 height 172
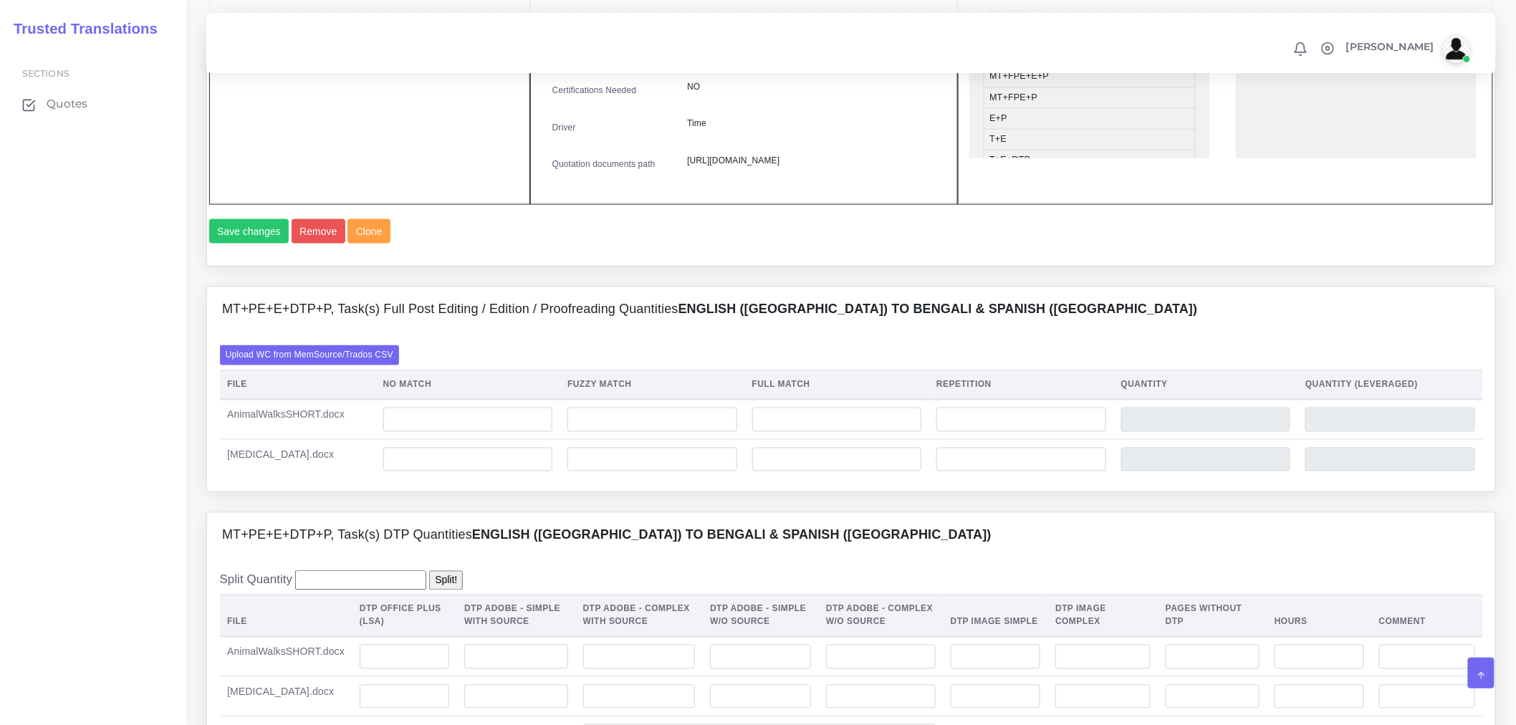
scroll to position [955, 0]
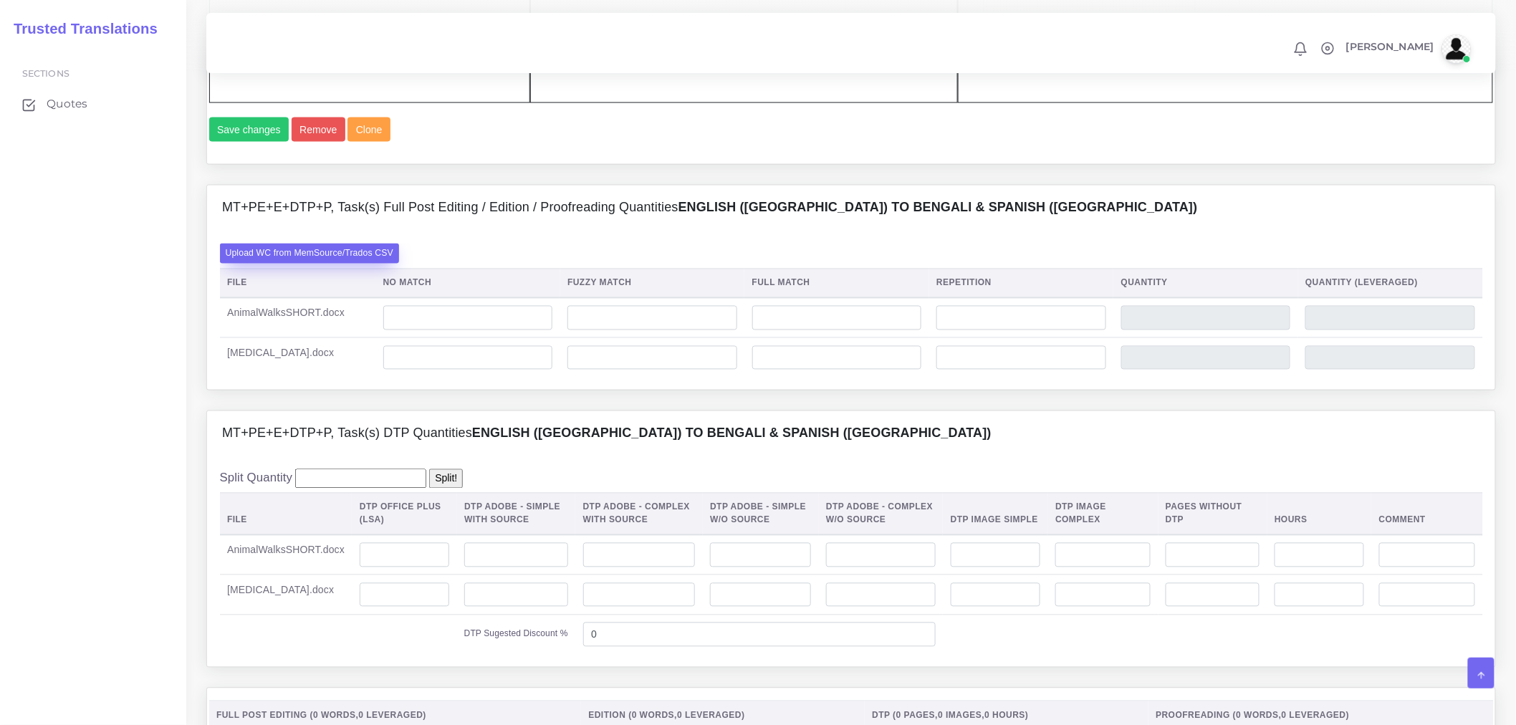
click at [345, 263] on label "Upload WC from MemSource/Trados CSV" at bounding box center [310, 253] width 180 height 19
click at [0, 0] on input "Upload WC from MemSource/Trados CSV" at bounding box center [0, 0] width 0 height 0
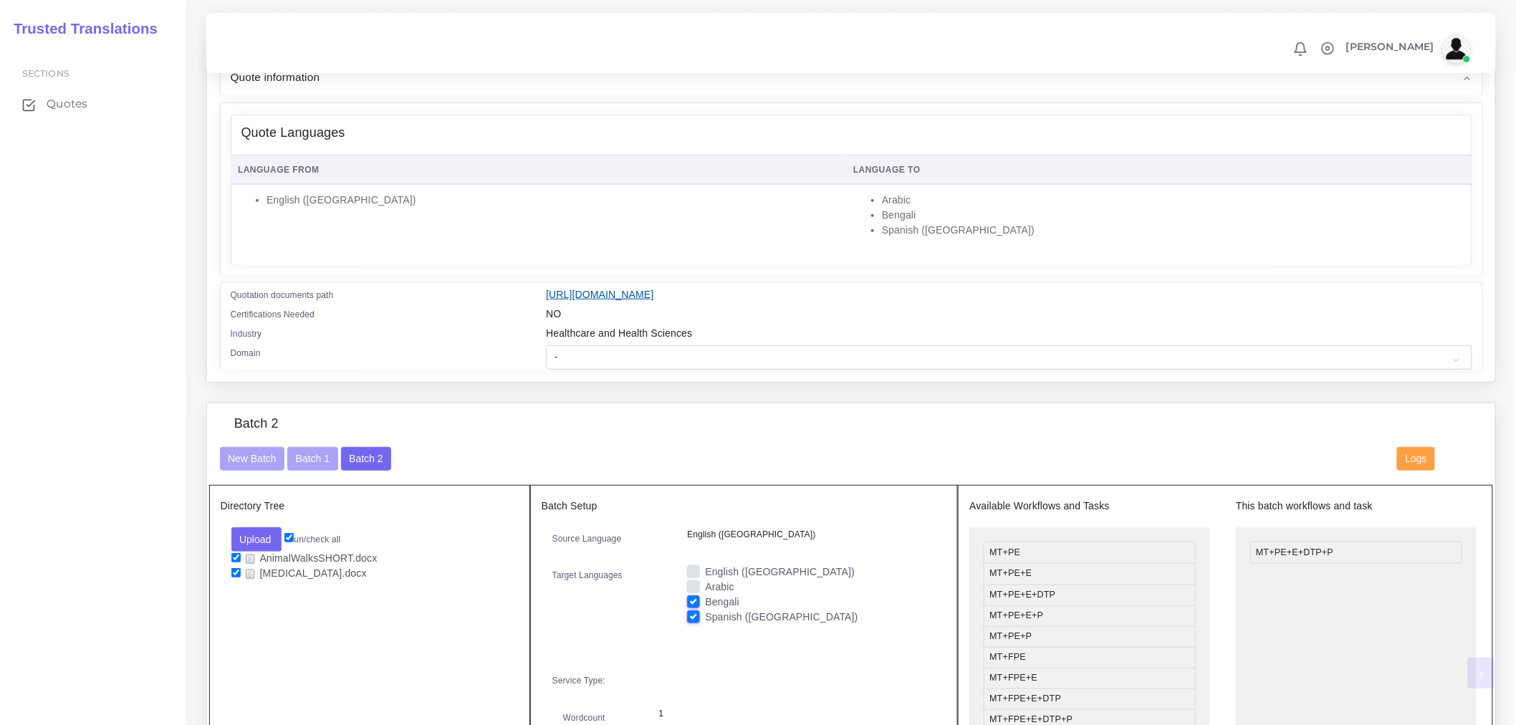
scroll to position [239, 0]
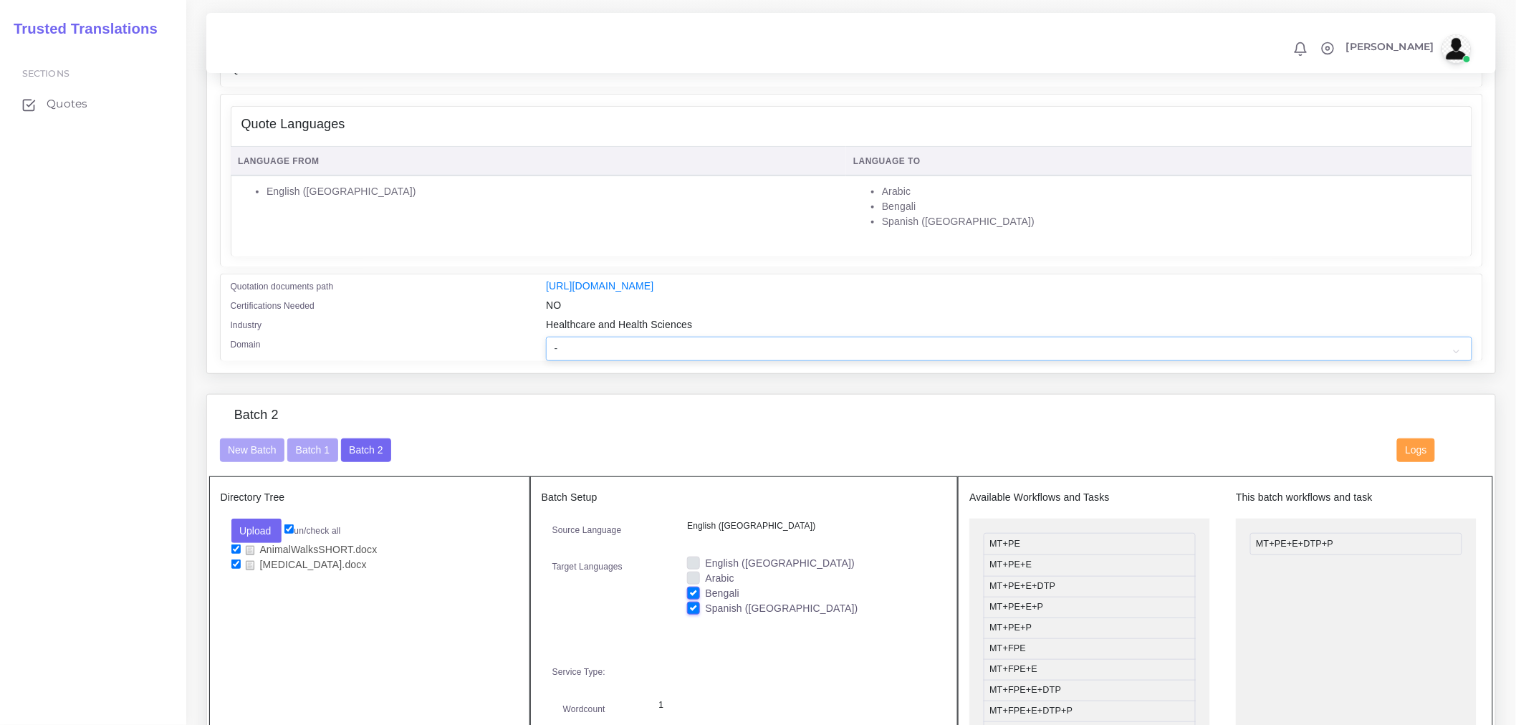
click at [595, 352] on select "- Advertising and Media Agriculture, Forestry and Fishing Architecture, Buildin…" at bounding box center [1008, 349] width 925 height 24
select select "Healthcare and Health Sciences"
click at [546, 346] on select "- Advertising and Media Agriculture, Forestry and Fishing Architecture, Buildin…" at bounding box center [1008, 349] width 925 height 24
click at [484, 291] on div "Quotation documents path" at bounding box center [378, 288] width 316 height 19
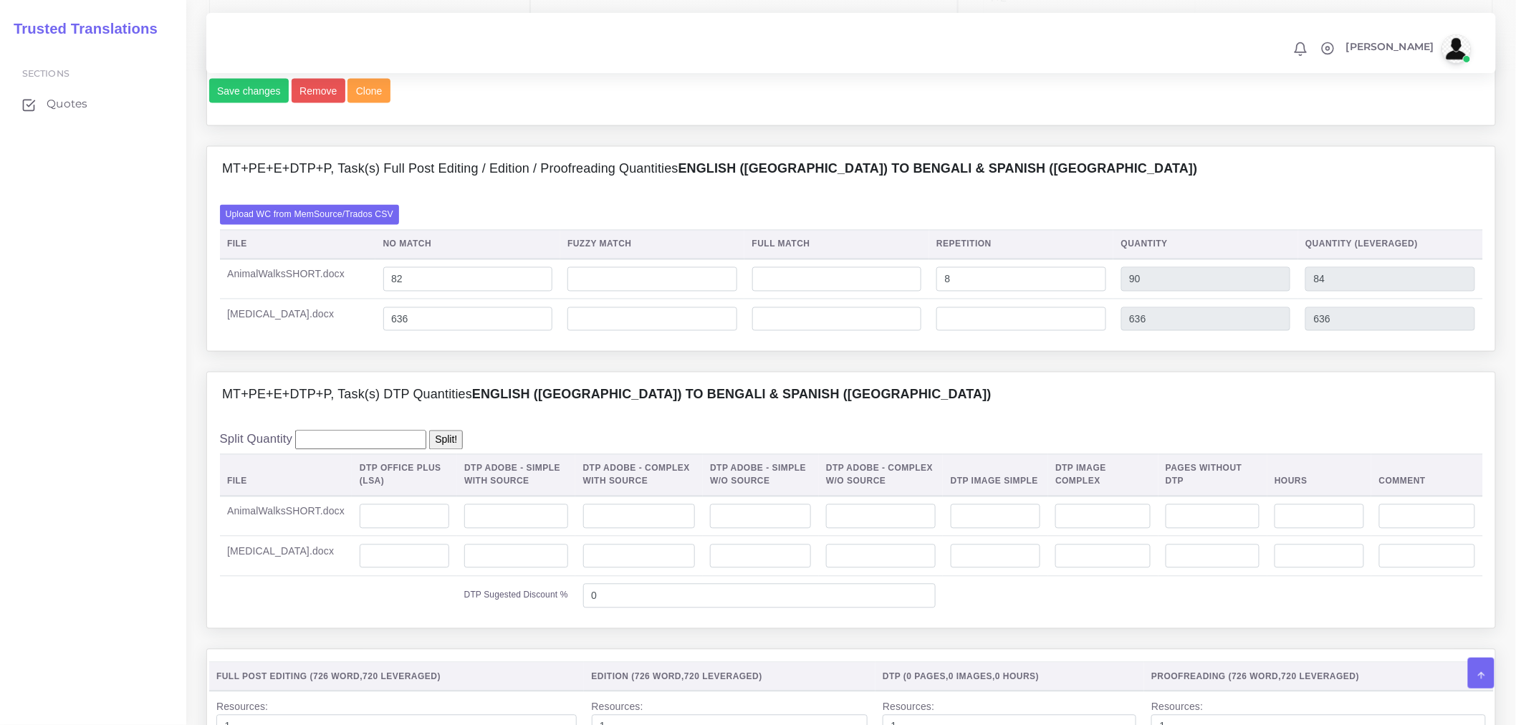
scroll to position [1114, 0]
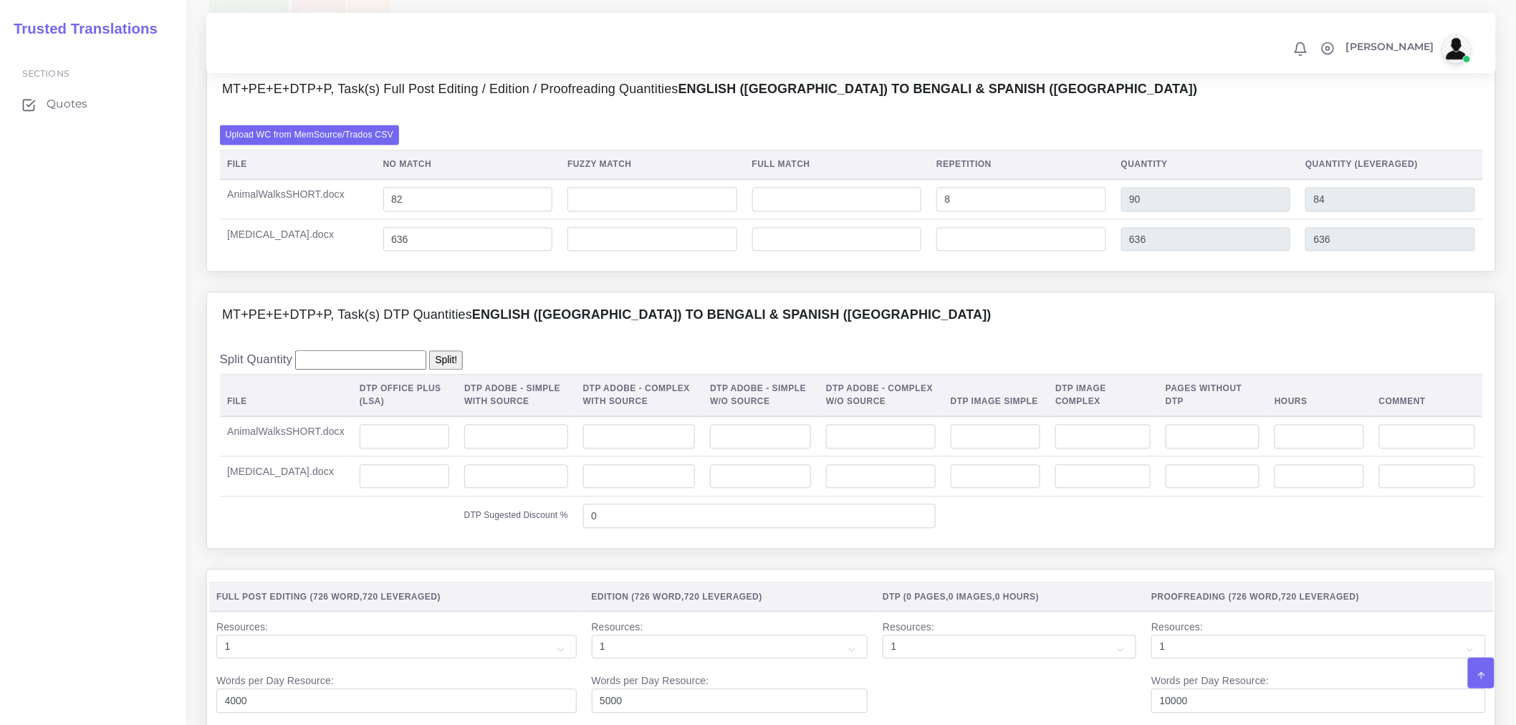
click at [525, 409] on div "Split Quantity Split! File DTP Office Plus (LSA) DTP Adobe - Simple With Source…" at bounding box center [851, 443] width 1263 height 185
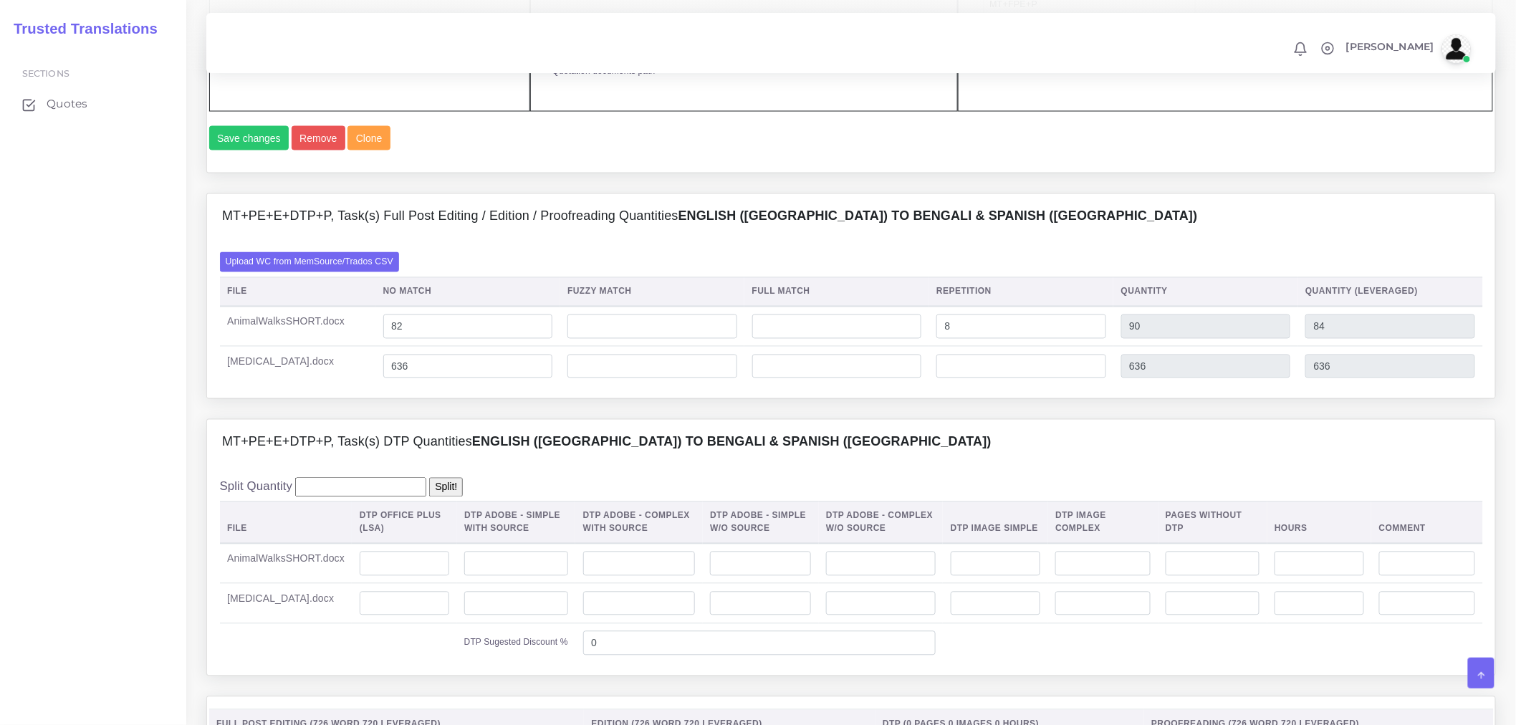
scroll to position [1193, 0]
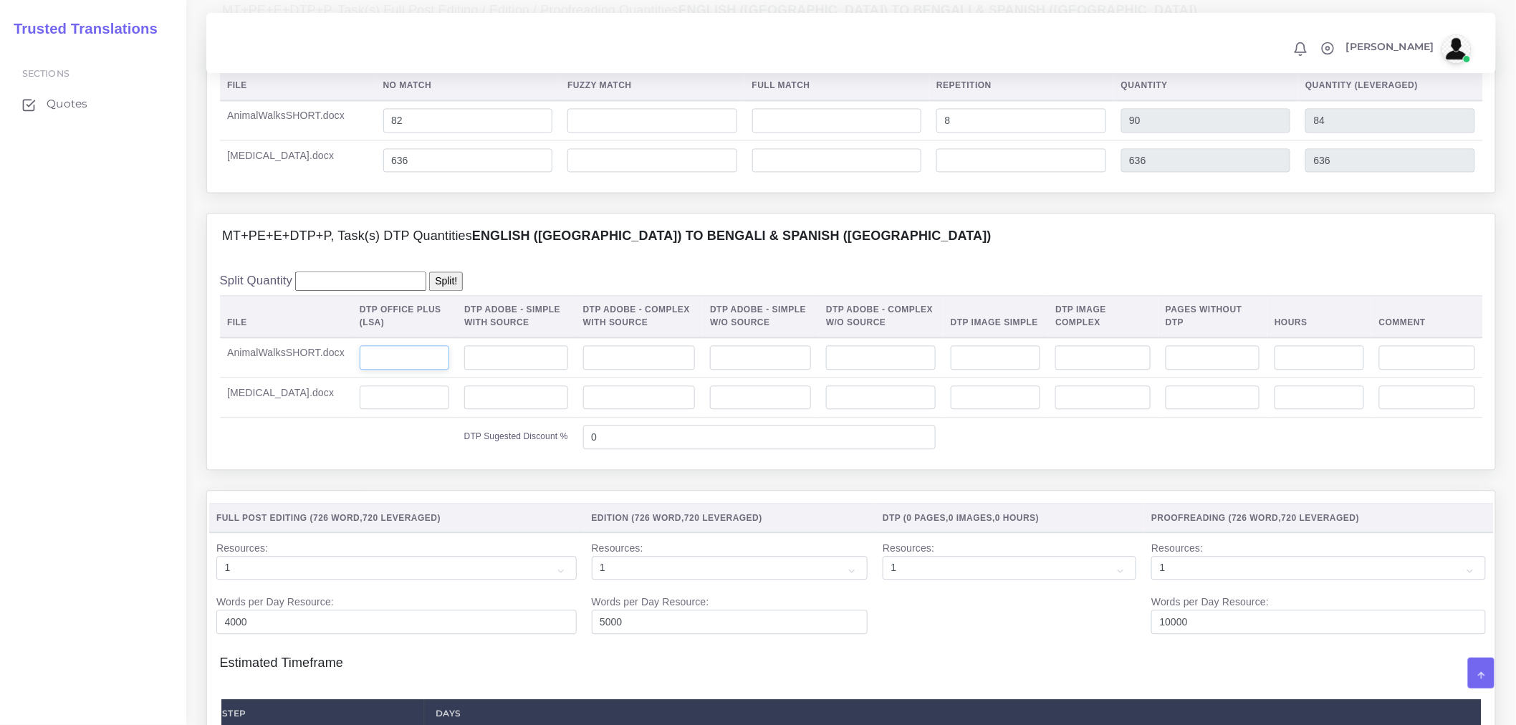
click at [432, 370] on input "number" at bounding box center [405, 357] width 90 height 24
type input "1"
click at [395, 410] on input "number" at bounding box center [405, 397] width 90 height 24
type input "2"
click at [397, 456] on td "DTP Sugested Discount %" at bounding box center [398, 436] width 356 height 39
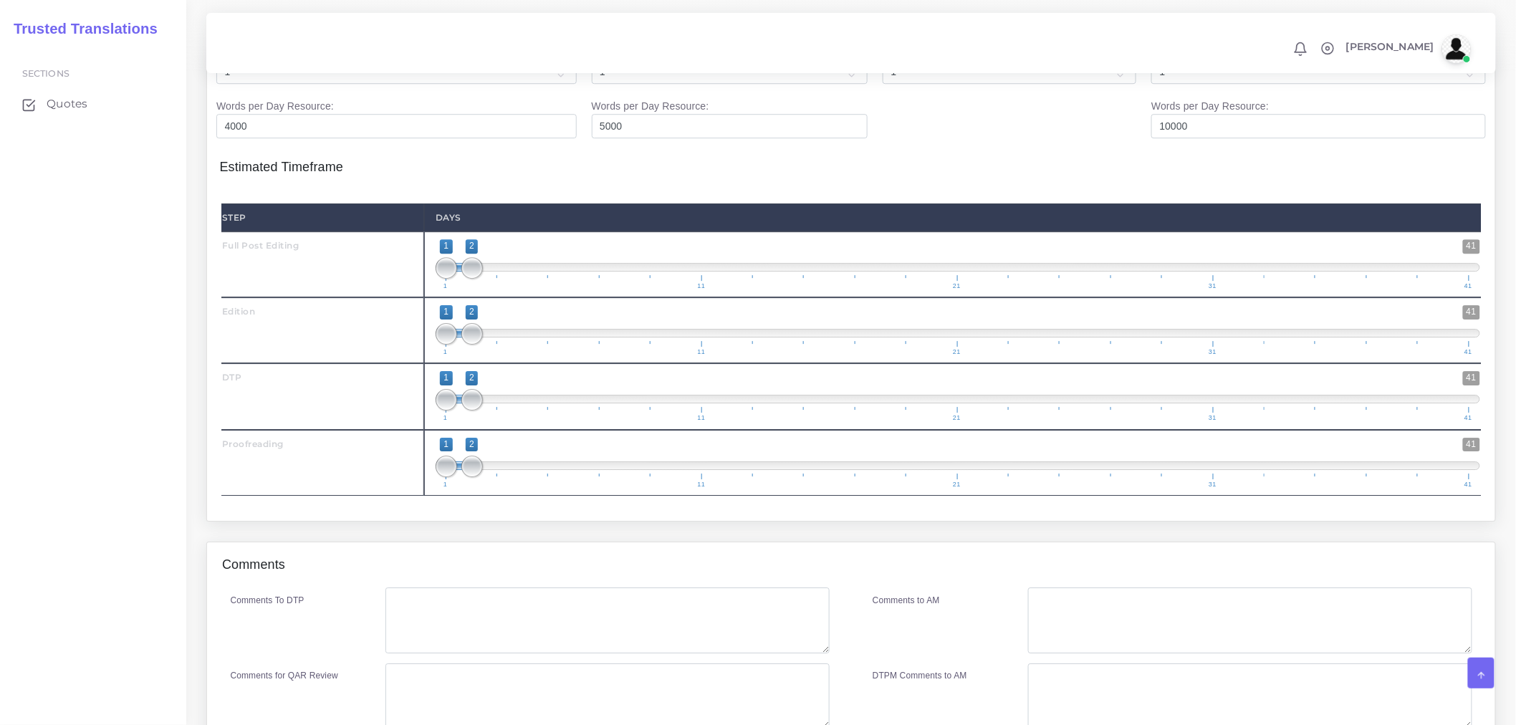
scroll to position [1877, 0]
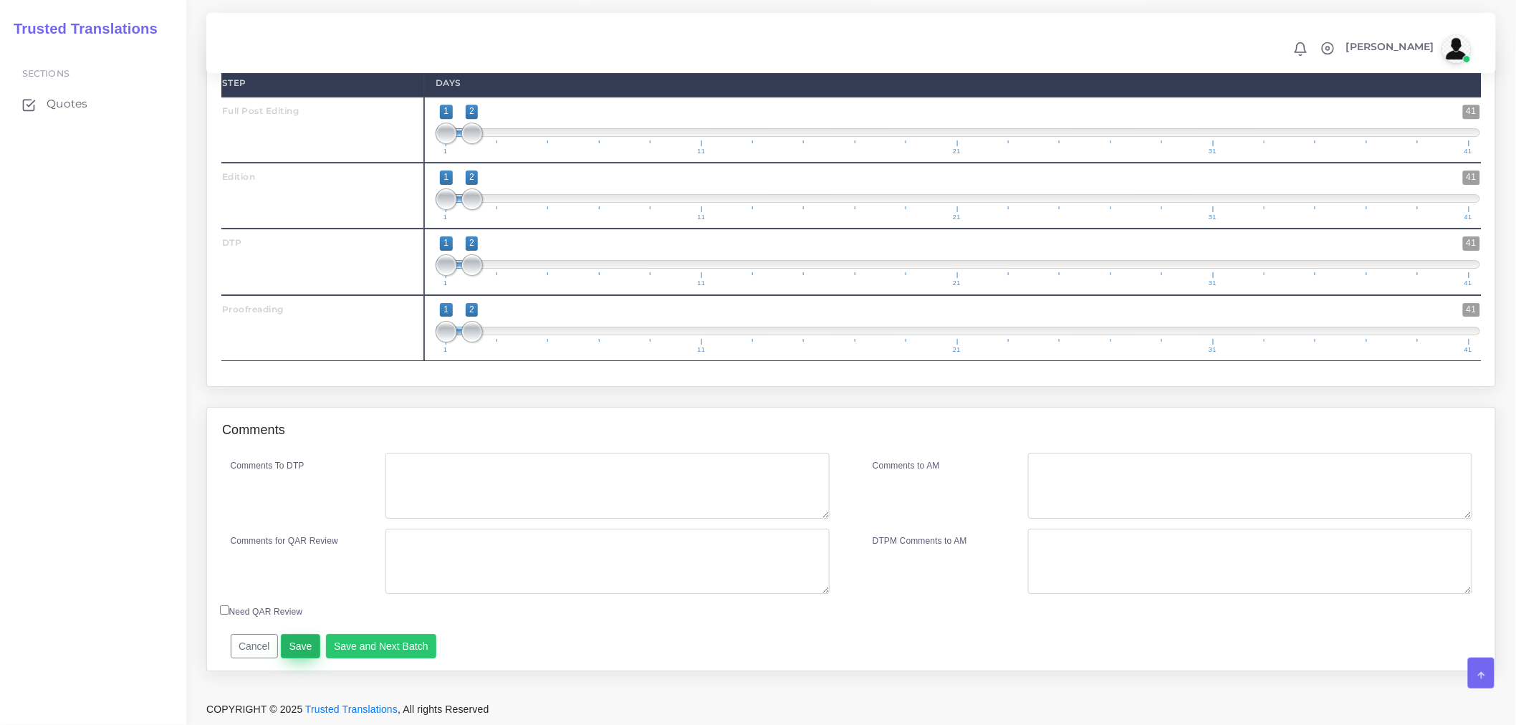
click at [287, 650] on button "Save" at bounding box center [300, 646] width 39 height 24
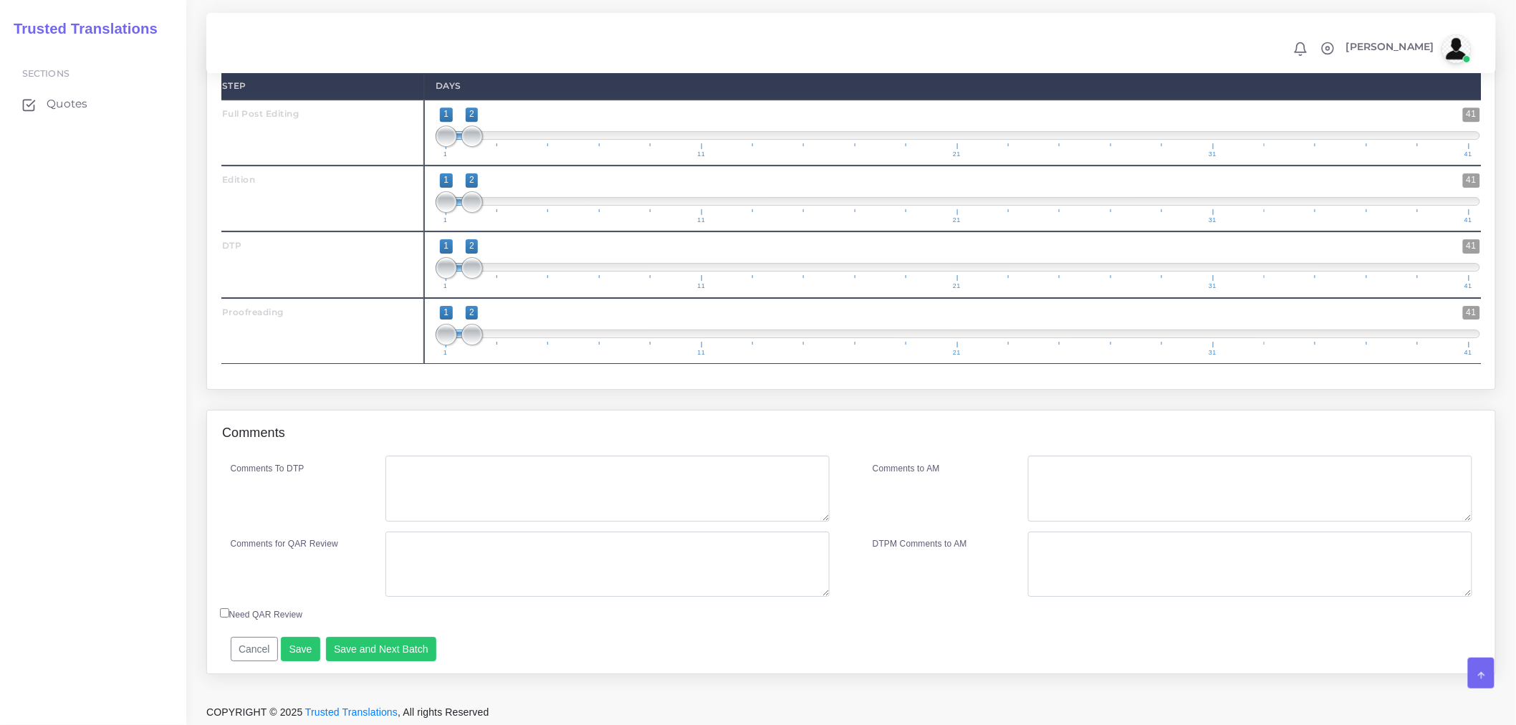
scroll to position [1877, 0]
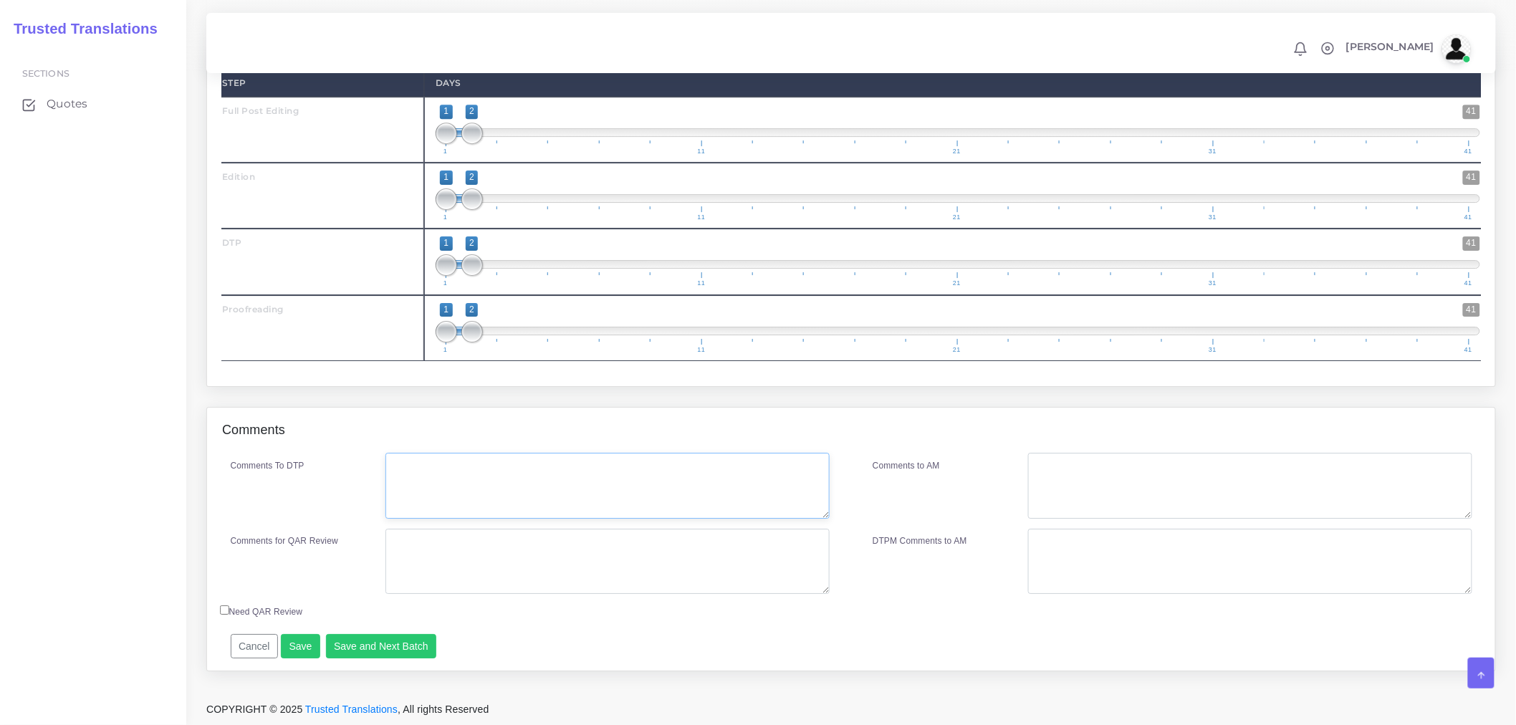
click at [452, 499] on textarea "Comments To DTP" at bounding box center [607, 486] width 444 height 66
type textarea "Recreation in Word. DTP in Word."
type textarea "F"
type textarea "D"
drag, startPoint x: 582, startPoint y: 549, endPoint x: 335, endPoint y: 547, distance: 246.4
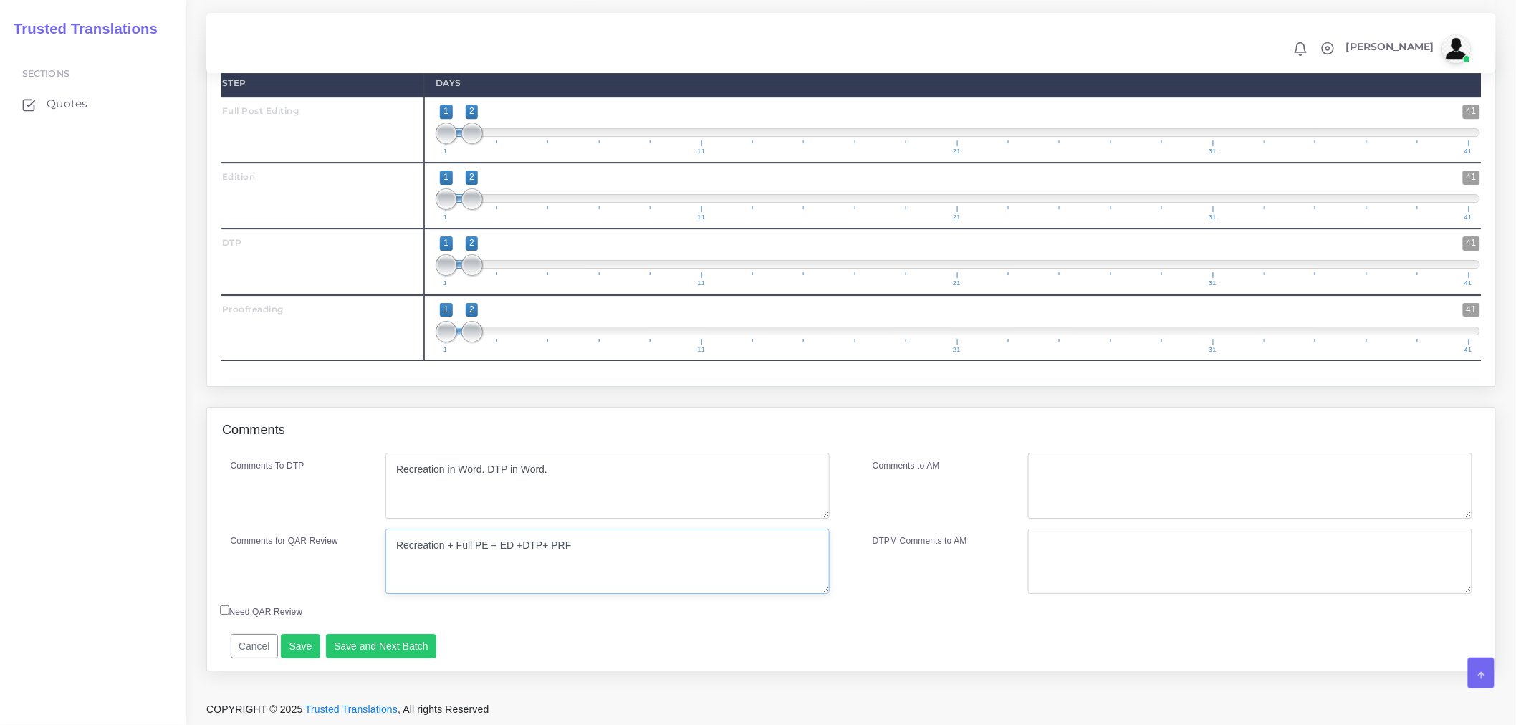
click at [335, 547] on div "Comments for QAR Review Recreation + Full PE + ED +DTP+ PRF" at bounding box center [530, 562] width 621 height 66
type textarea "Recreation + Full PE + ED +DTP+ PRF"
click at [1083, 471] on textarea "Comments to AM" at bounding box center [1250, 486] width 444 height 66
paste textarea "Recreation + Full PE + ED +DTP+ PRF"
type textarea "Recreation + Full PE + ED +DTP+ PRF"
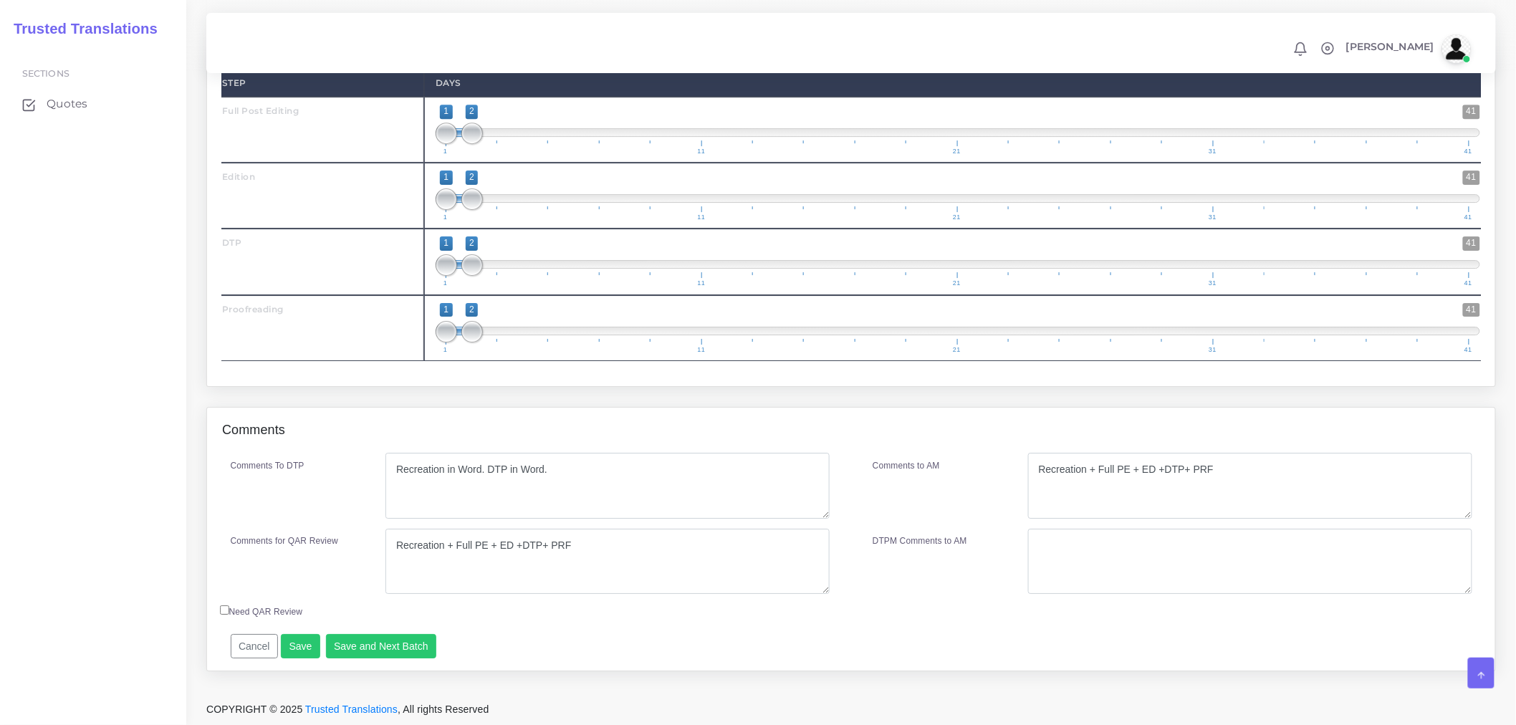
click at [802, 633] on div "Cancel Save Save and Next Batch Remember to fill in the estimated time for each…" at bounding box center [693, 640] width 947 height 35
click at [349, 643] on button "Save and Next Batch" at bounding box center [381, 646] width 111 height 24
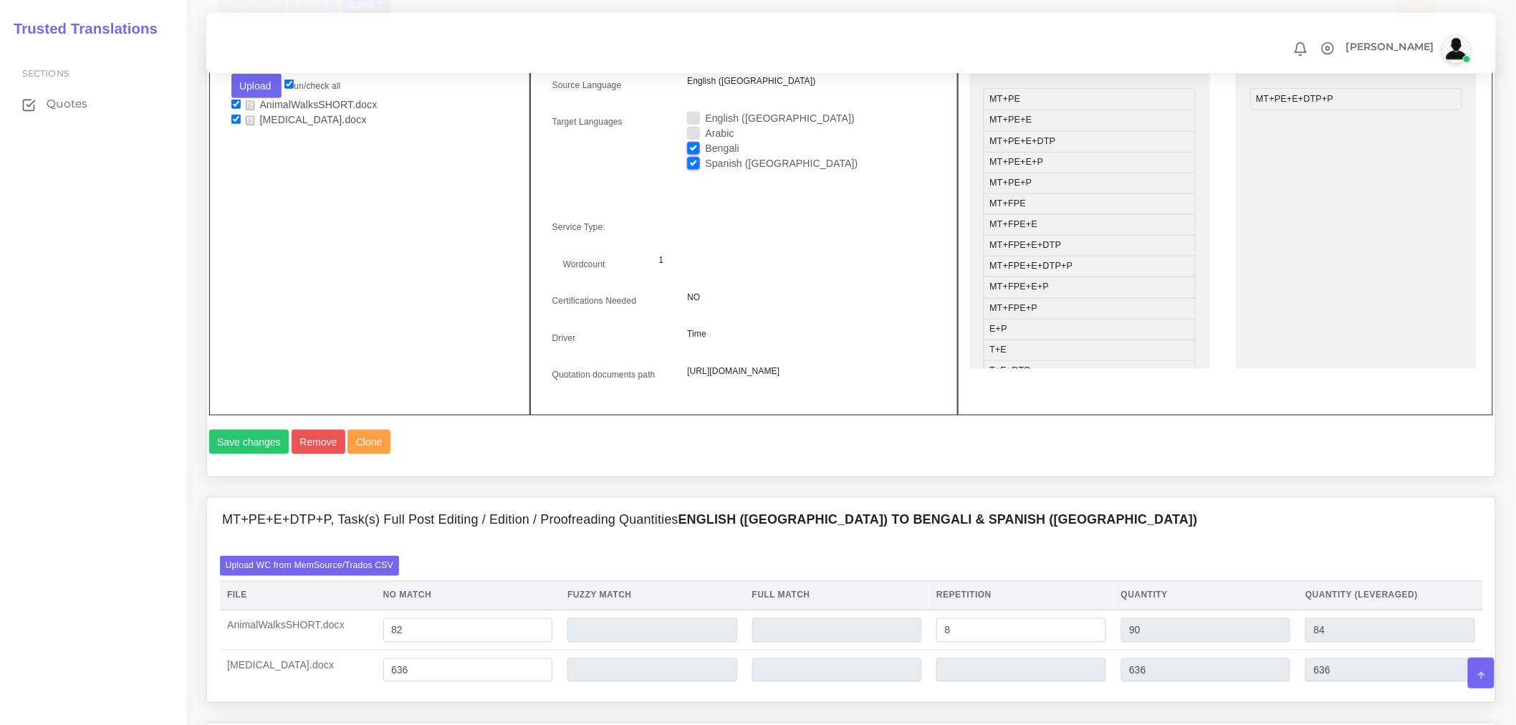
scroll to position [1082, 0]
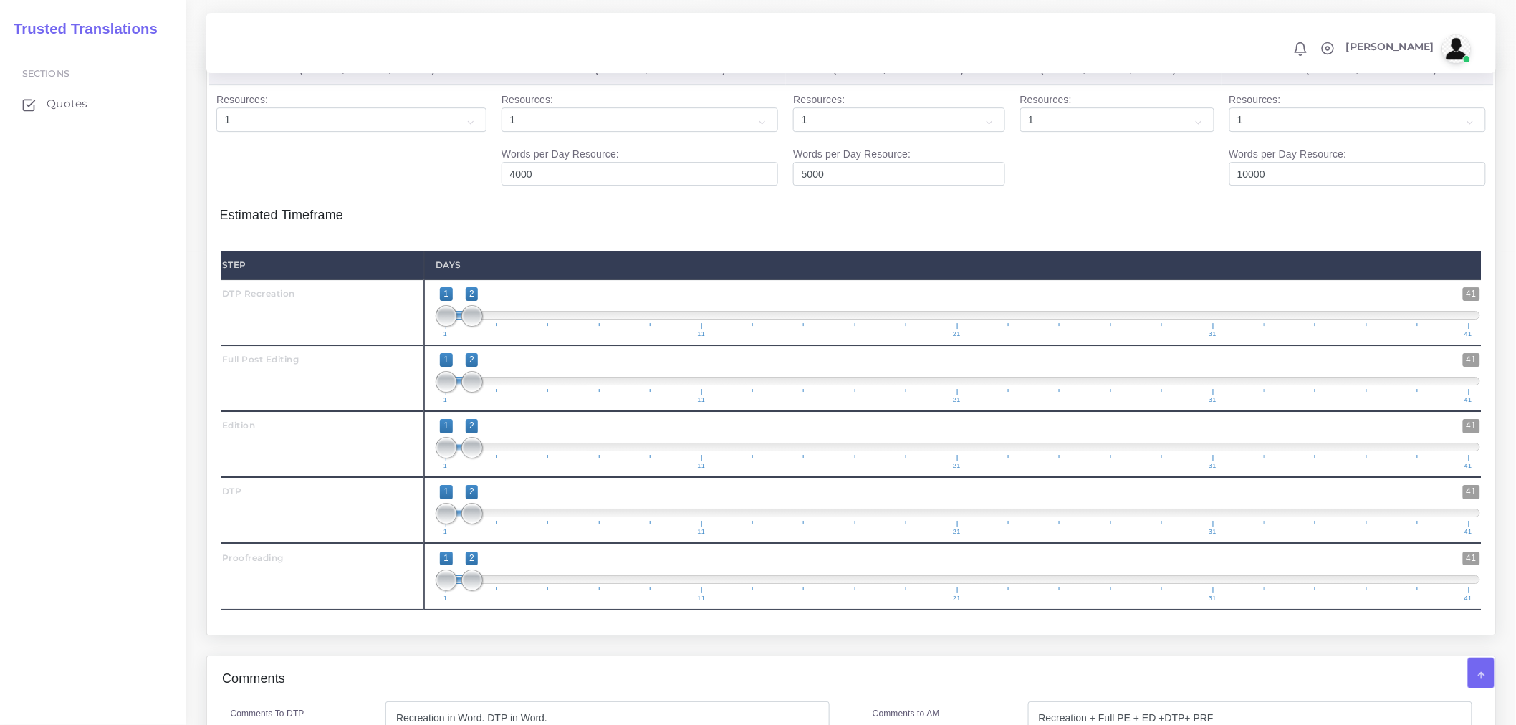
scroll to position [2126, 0]
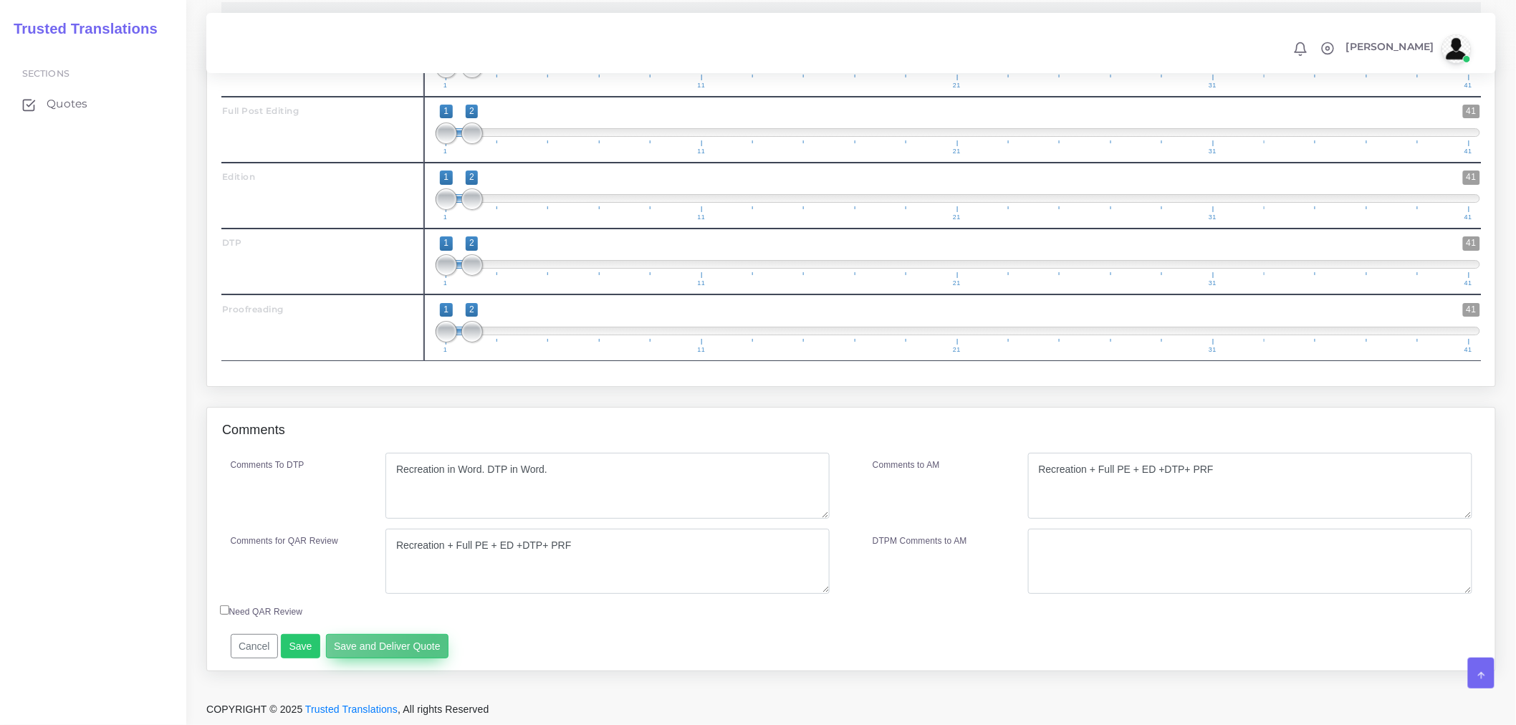
click at [428, 636] on button "Save and Deliver Quote" at bounding box center [387, 646] width 123 height 24
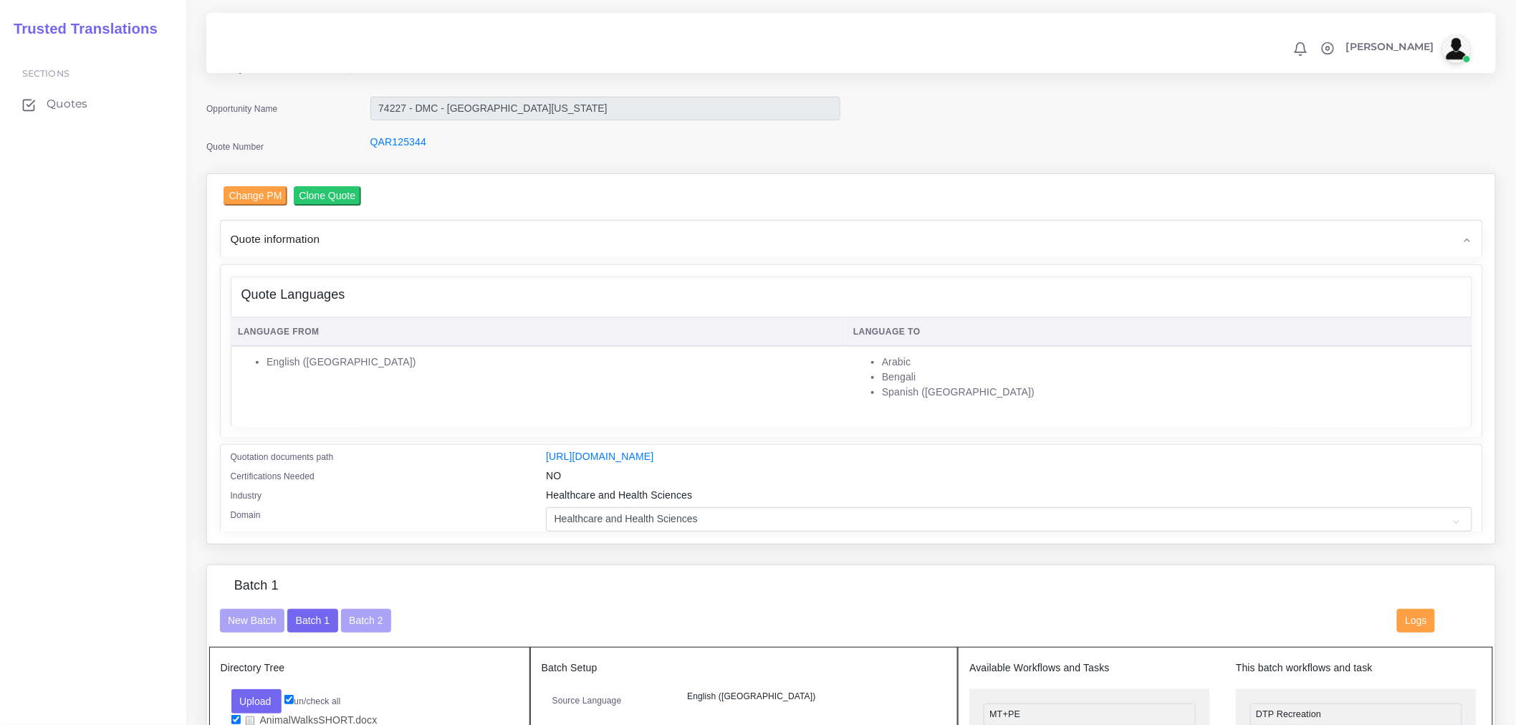
scroll to position [0, 0]
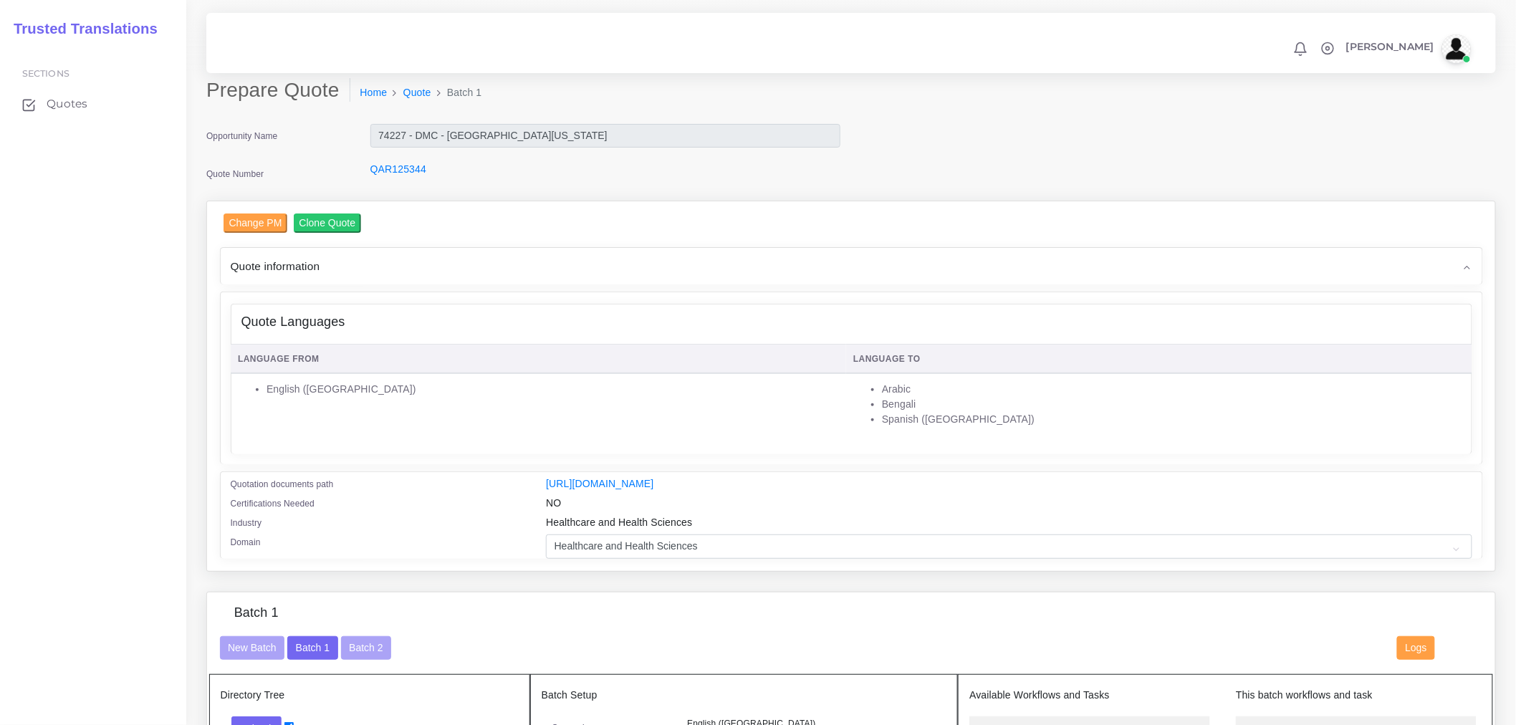
click at [461, 263] on div "Quote information" at bounding box center [851, 266] width 1261 height 37
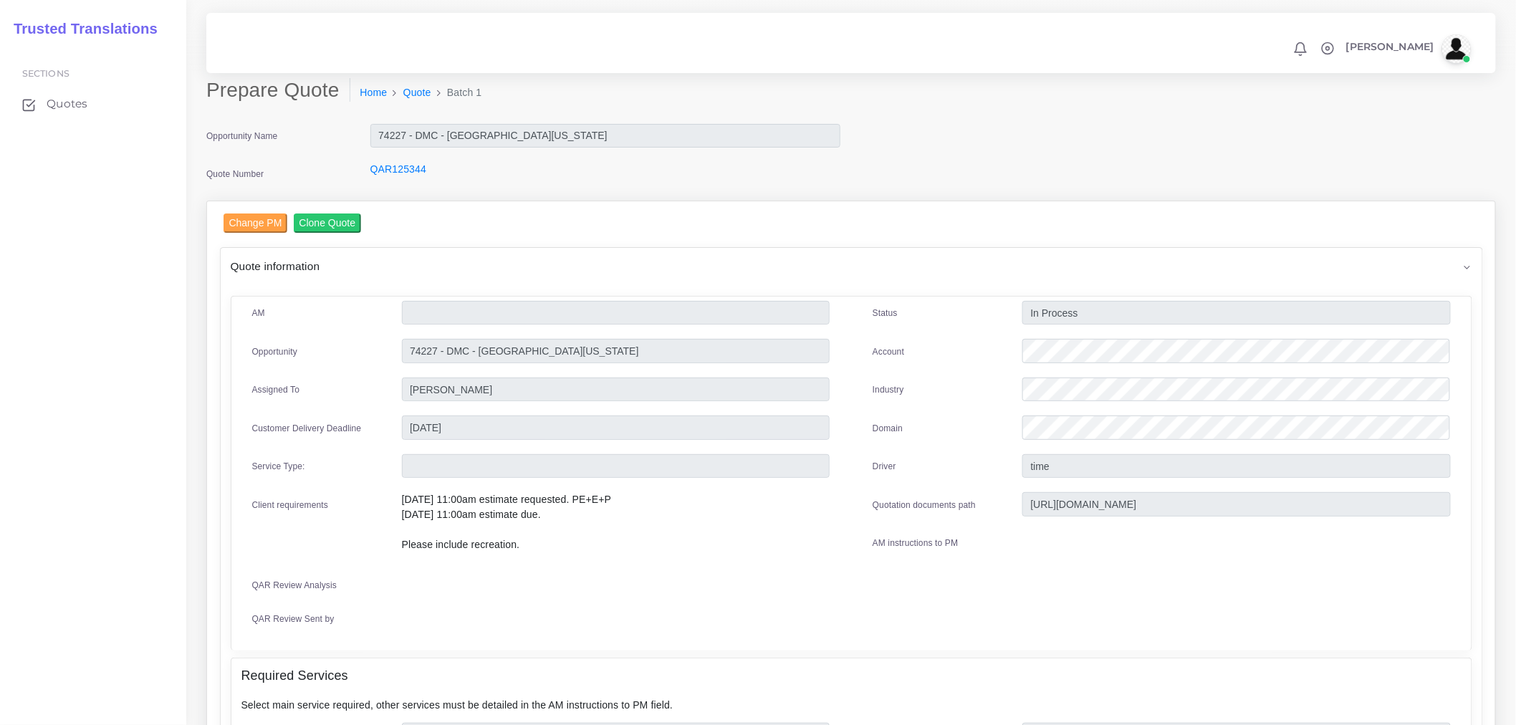
click at [461, 263] on div "Quote information" at bounding box center [851, 266] width 1261 height 37
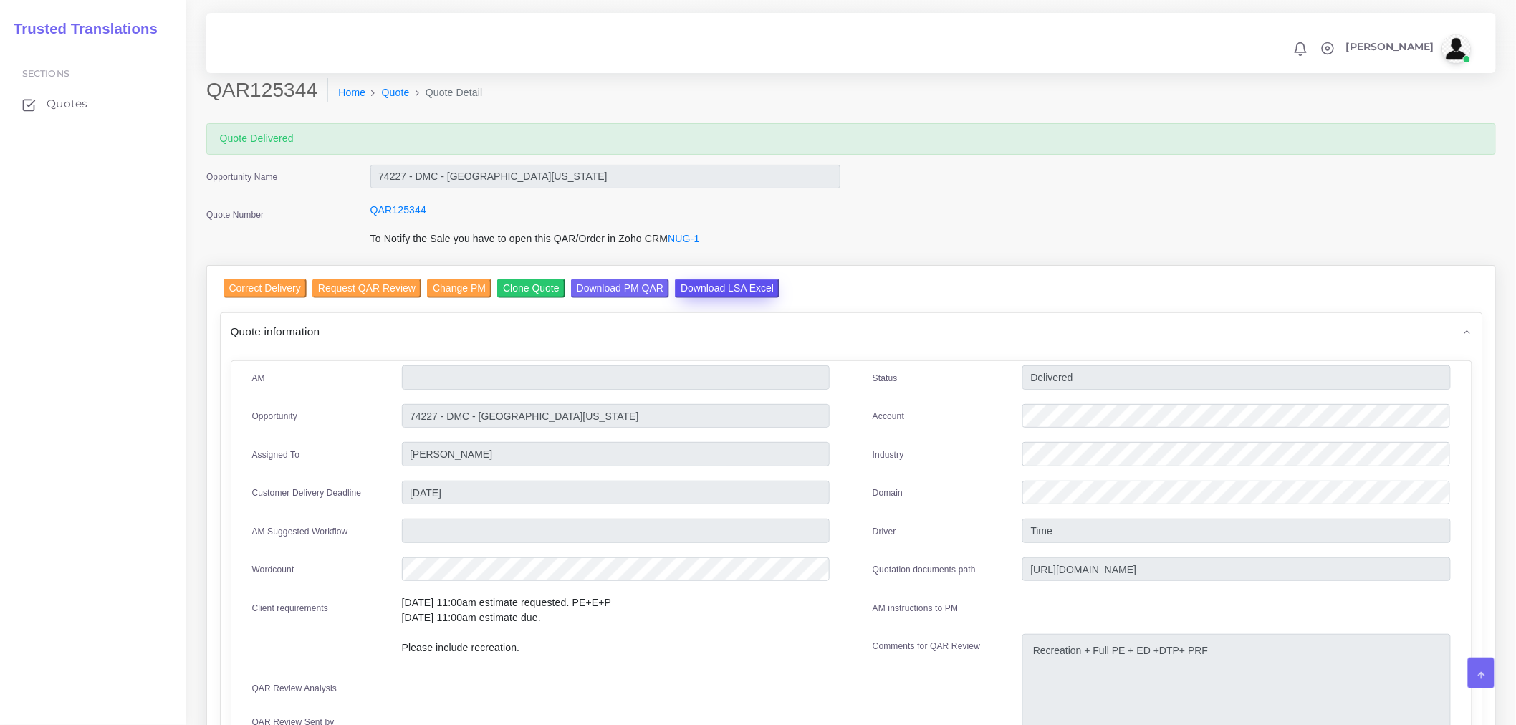
click at [703, 292] on input "Download LSA Excel" at bounding box center [727, 288] width 105 height 19
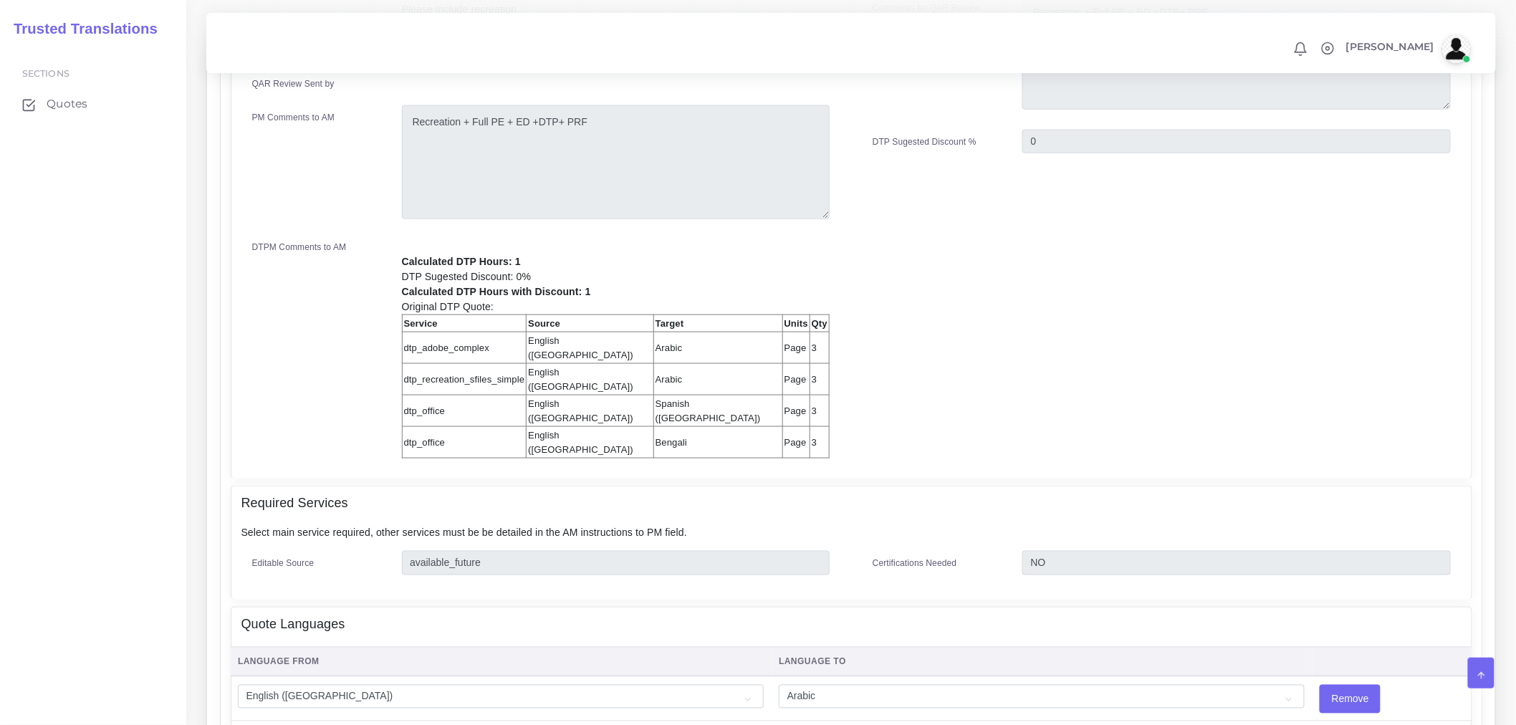
scroll to position [636, 0]
drag, startPoint x: 406, startPoint y: 360, endPoint x: 675, endPoint y: 358, distance: 268.6
click at [675, 366] on tr "dtp_recreation_sfiles_simple English (US) Arabic Page 3" at bounding box center [615, 382] width 427 height 32
click at [732, 363] on div "Calculated DTP Hours: 1 DTP Sugested Discount: 0% Calculated DTP Hours with Dis…" at bounding box center [615, 351] width 449 height 220
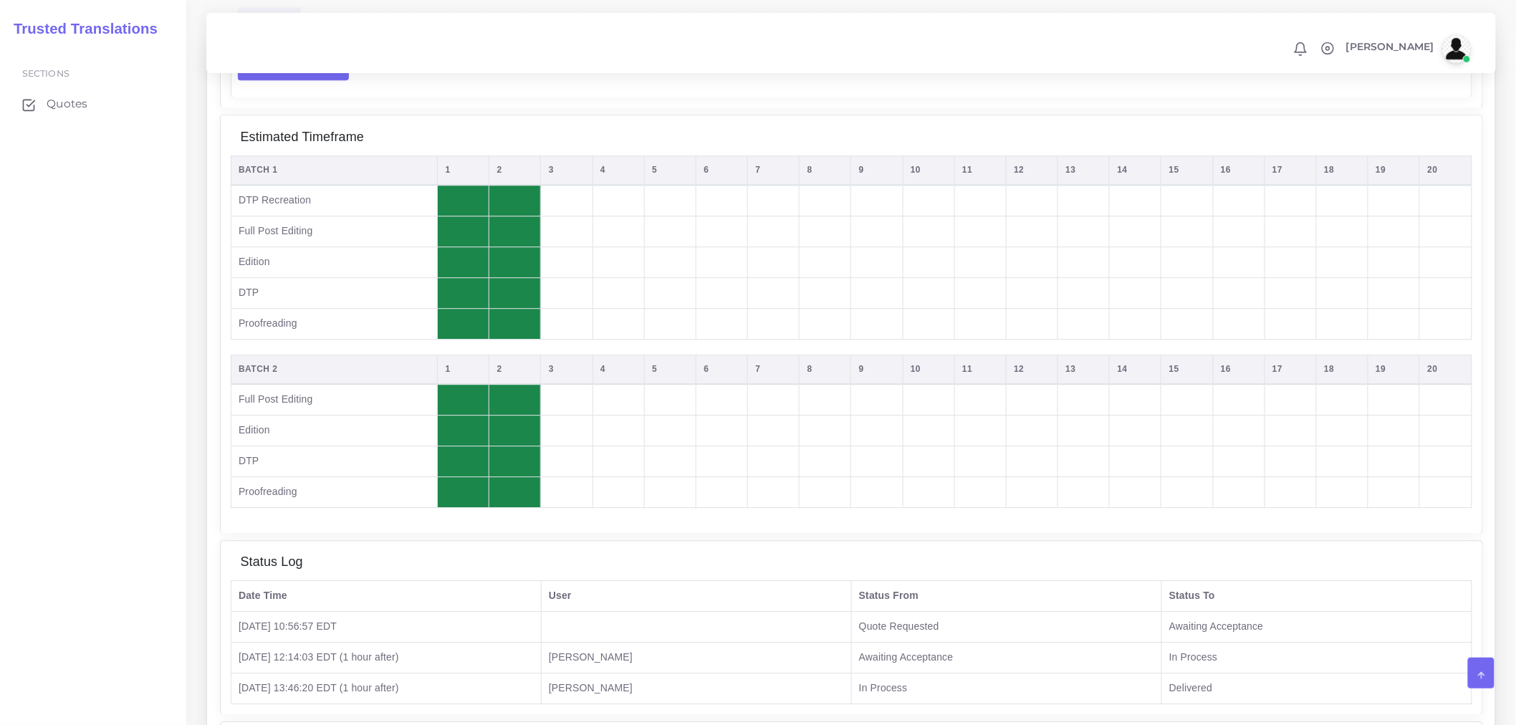
scroll to position [1352, 0]
